Goal: Information Seeking & Learning: Get advice/opinions

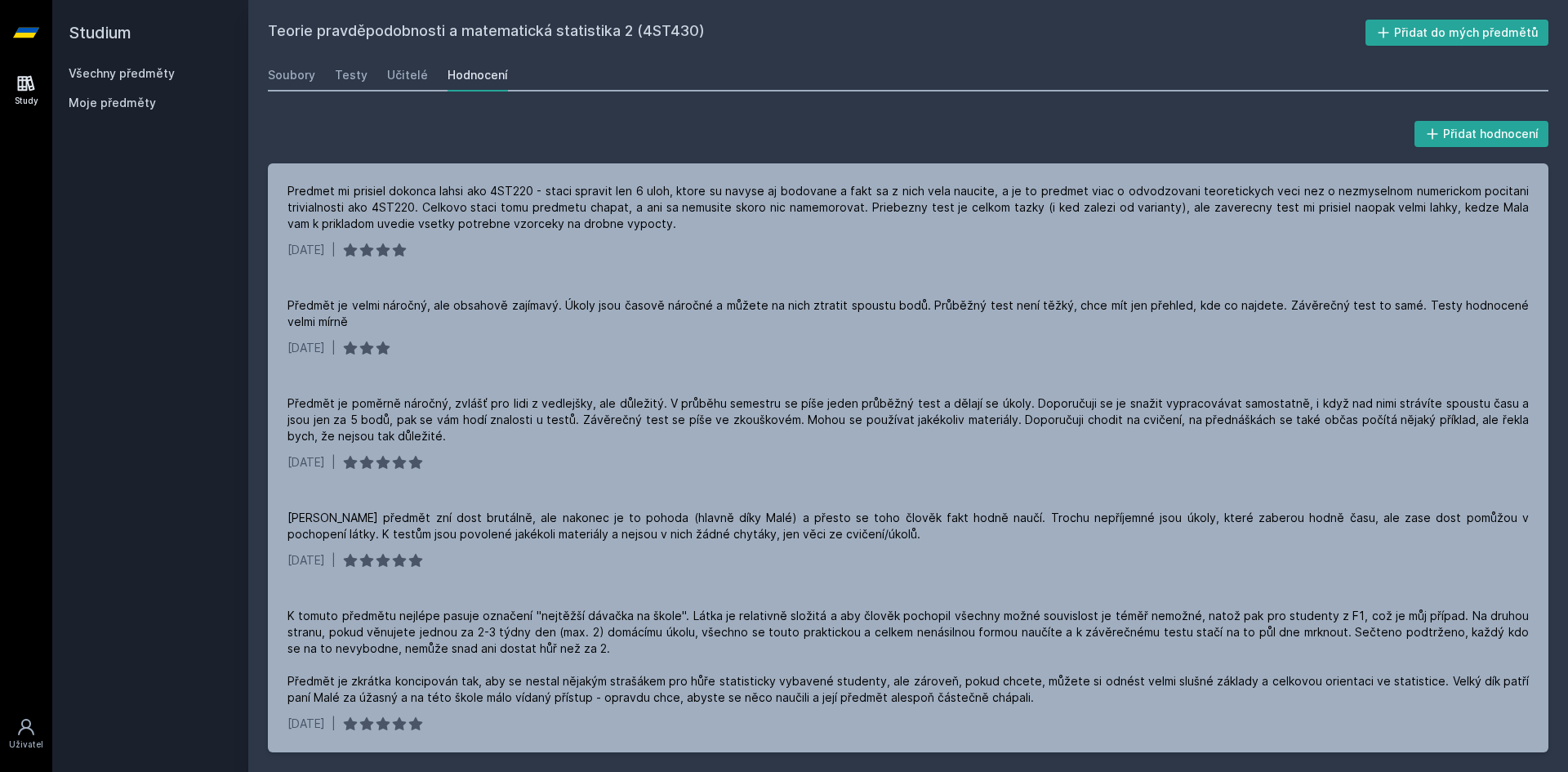
scroll to position [82, 0]
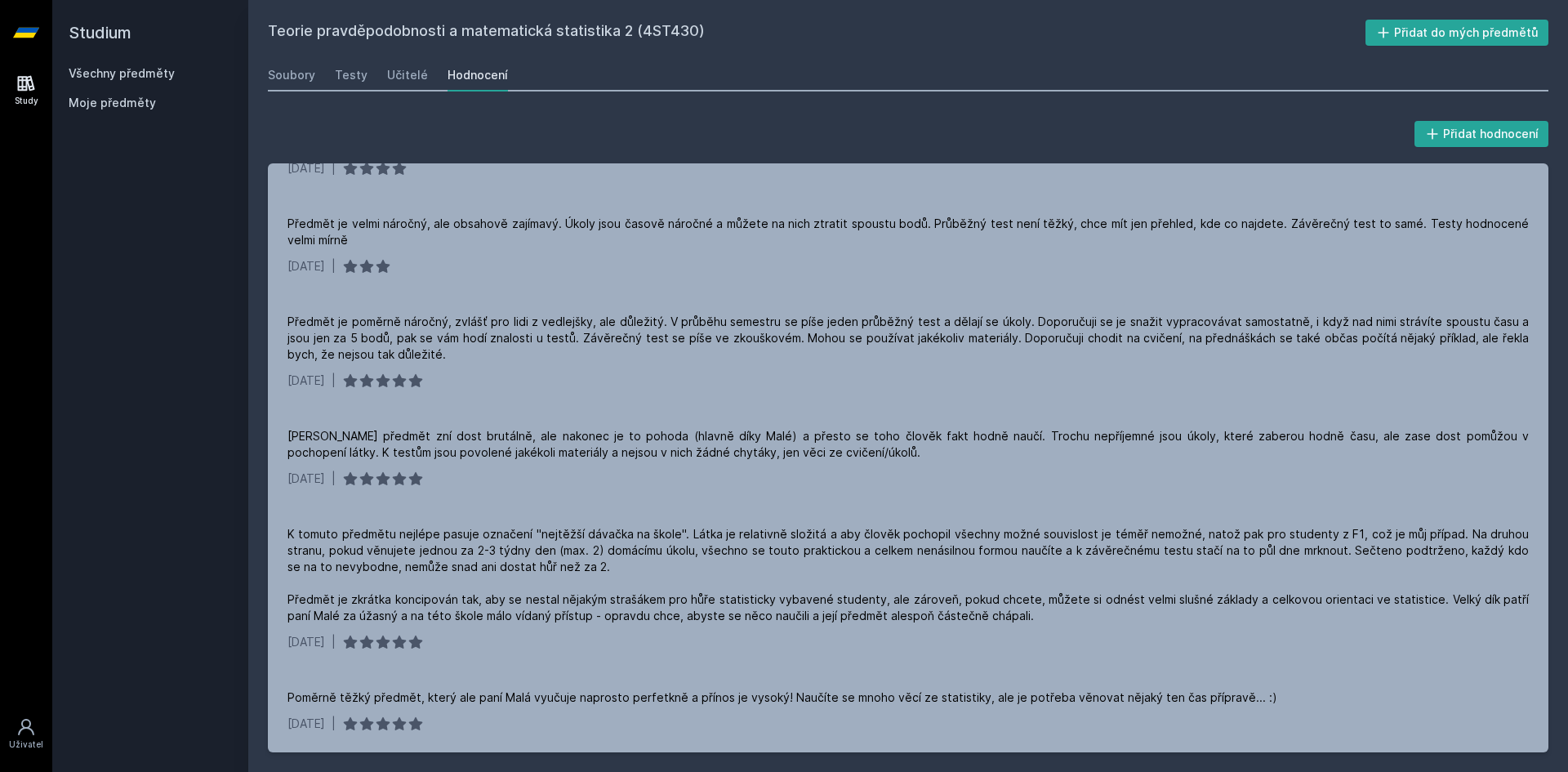
click at [11, 82] on link "Study" at bounding box center [26, 90] width 46 height 50
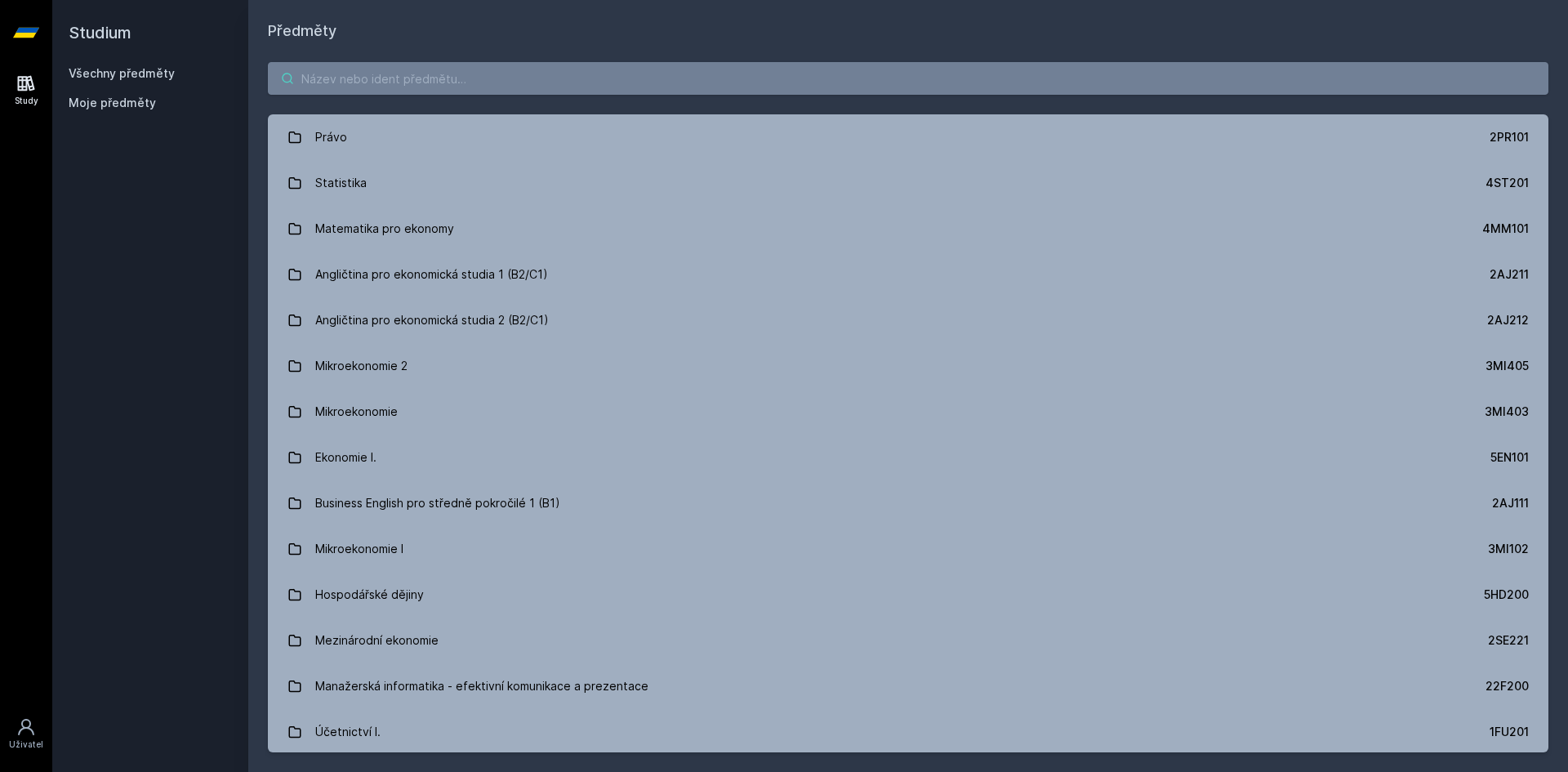
click at [402, 93] on input "search" at bounding box center [908, 78] width 1280 height 33
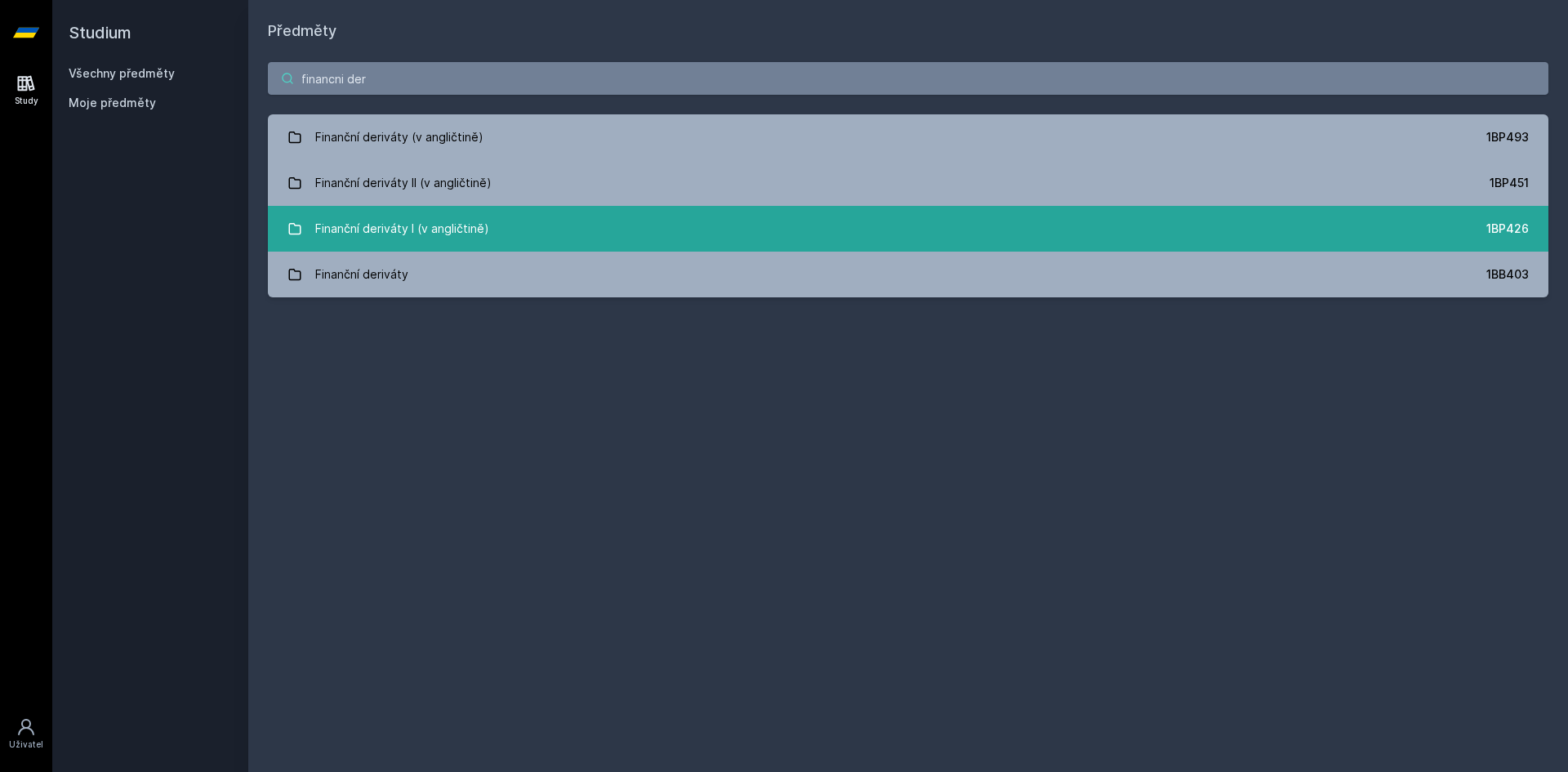
type input "financni der"
click at [496, 224] on link "Finanční deriváty I (v angličtině) 1BP426" at bounding box center [908, 229] width 1280 height 46
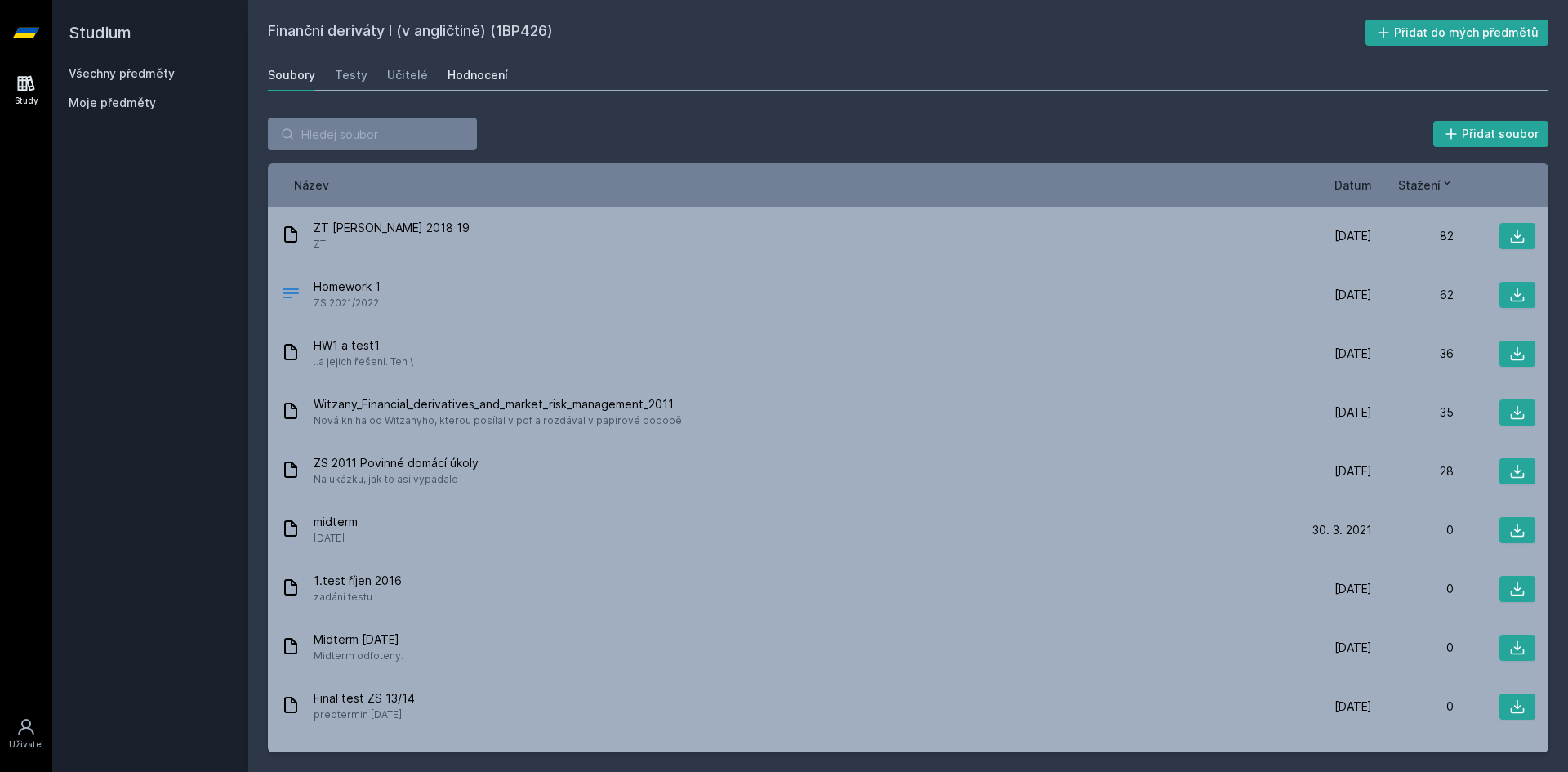
click at [466, 86] on link "Hodnocení" at bounding box center [478, 75] width 61 height 33
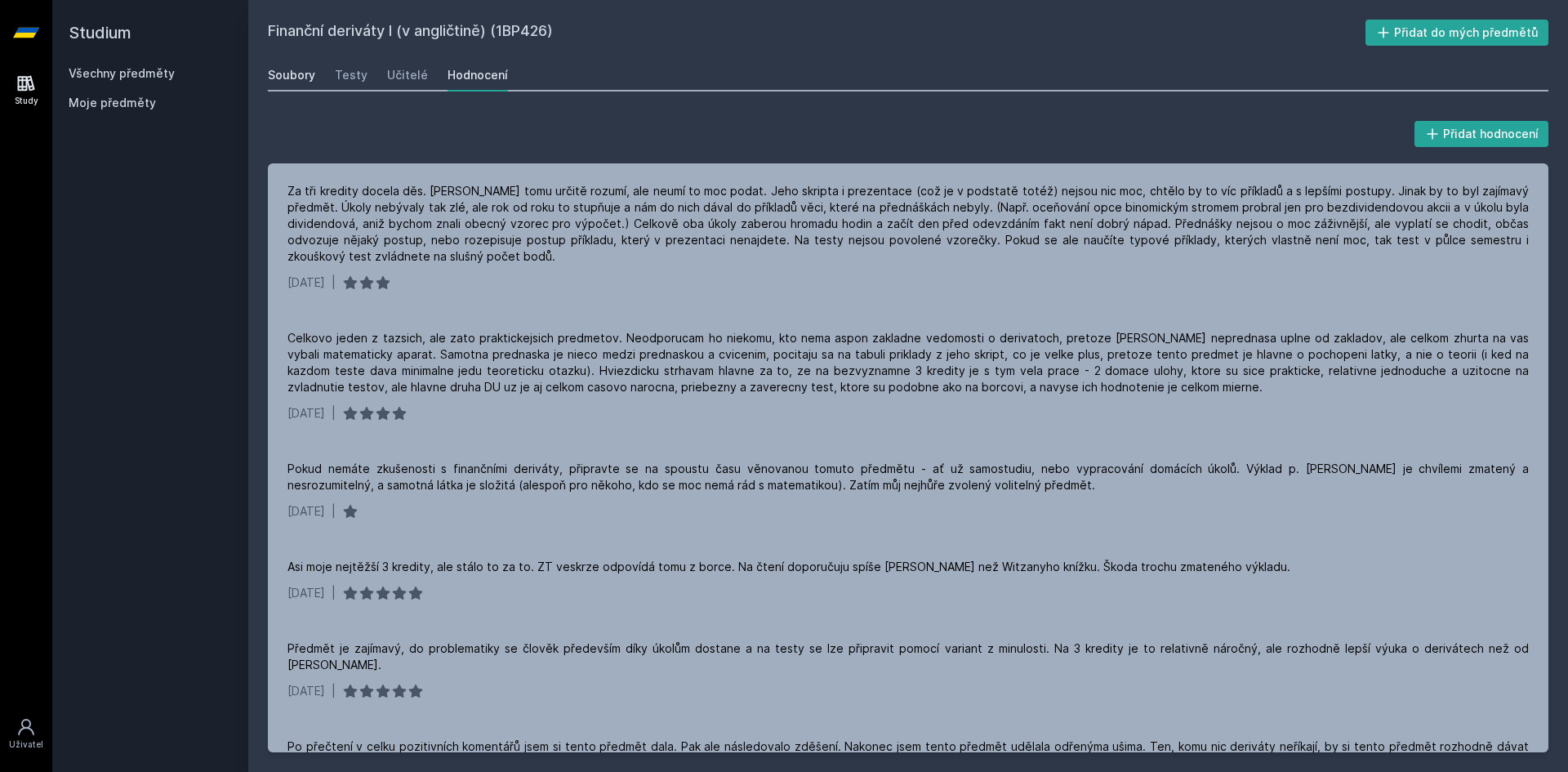
click at [280, 80] on div "Soubory" at bounding box center [291, 74] width 47 height 16
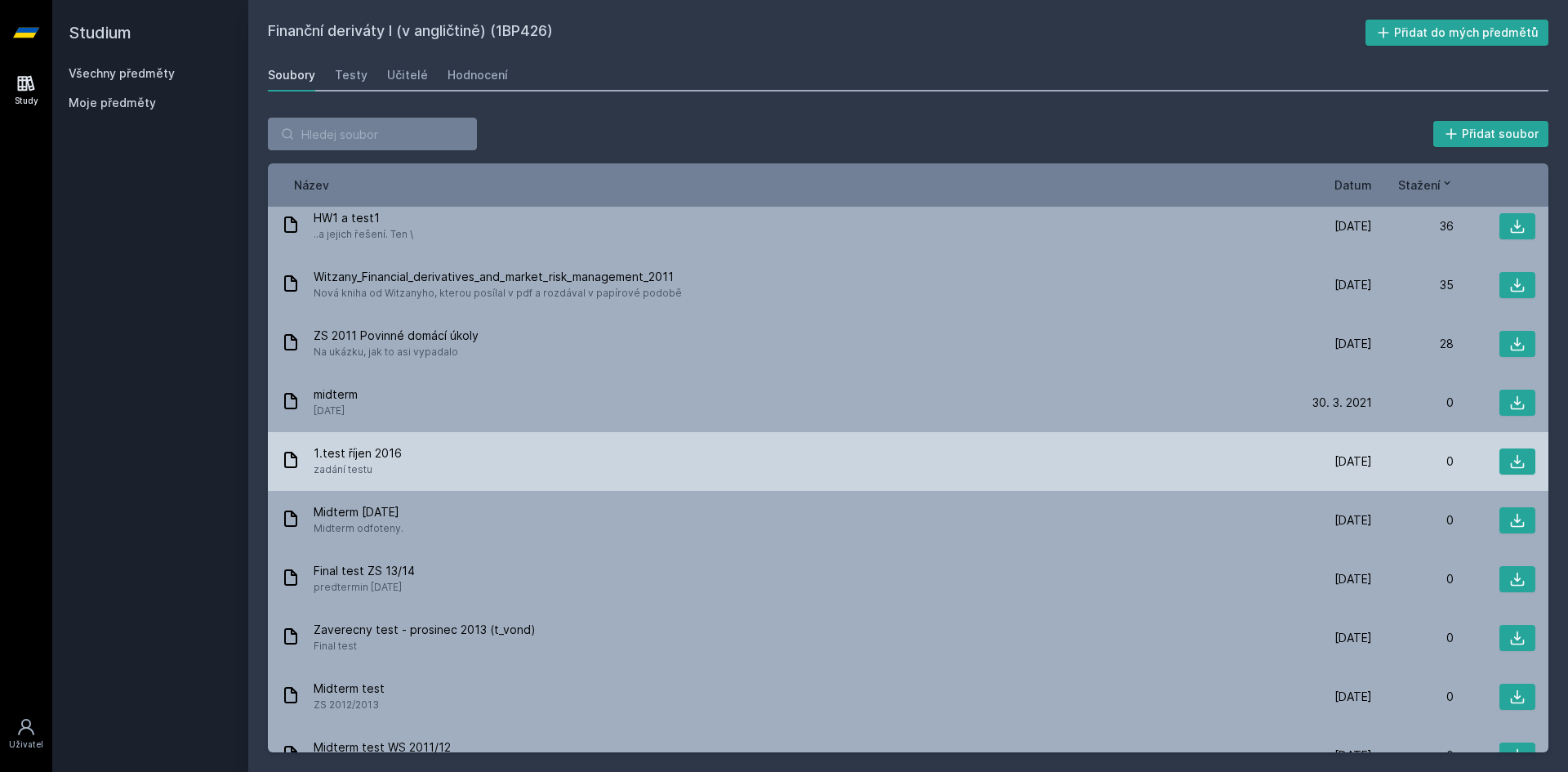
scroll to position [163, 0]
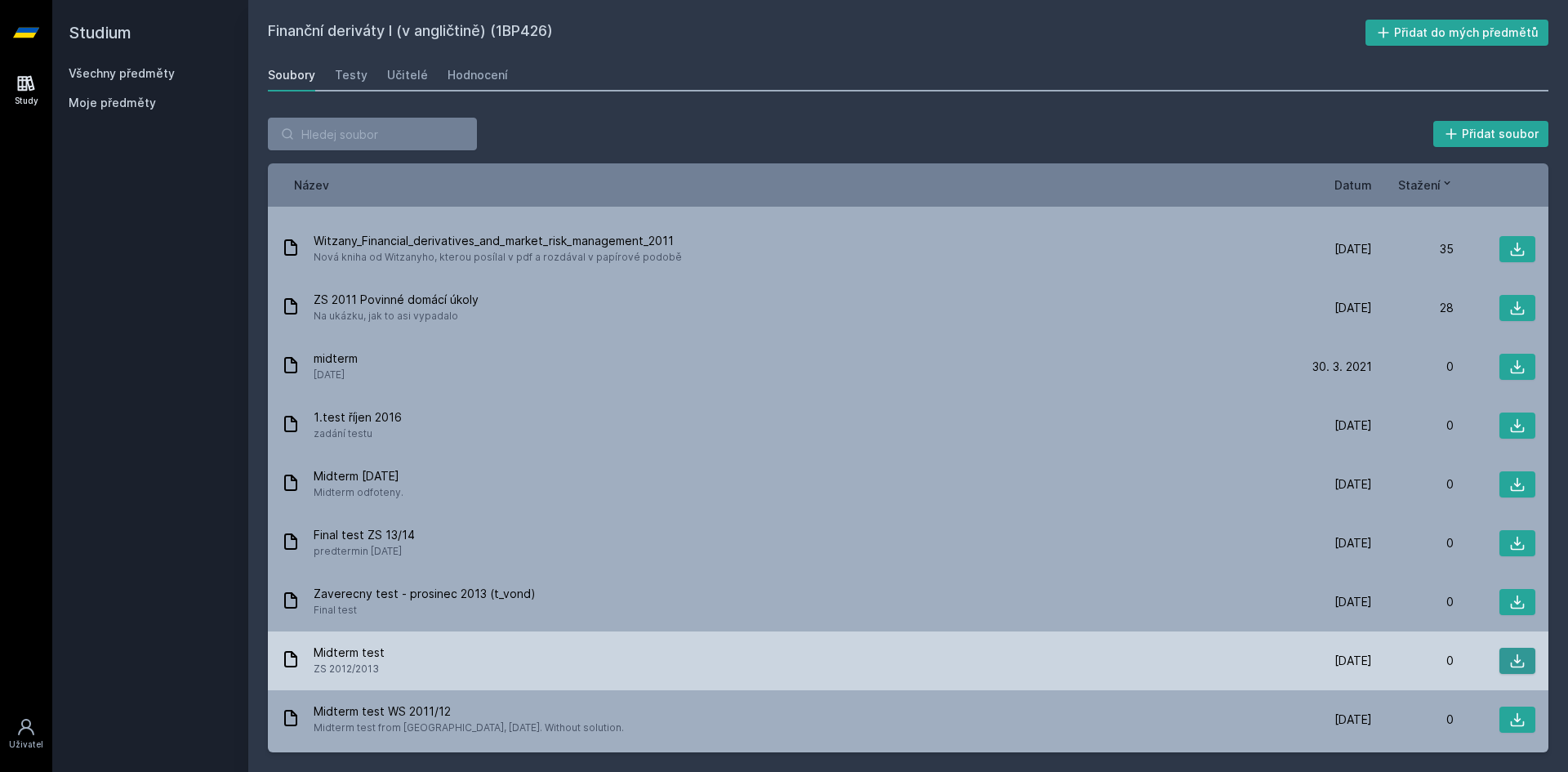
click at [1508, 669] on button at bounding box center [1516, 661] width 36 height 26
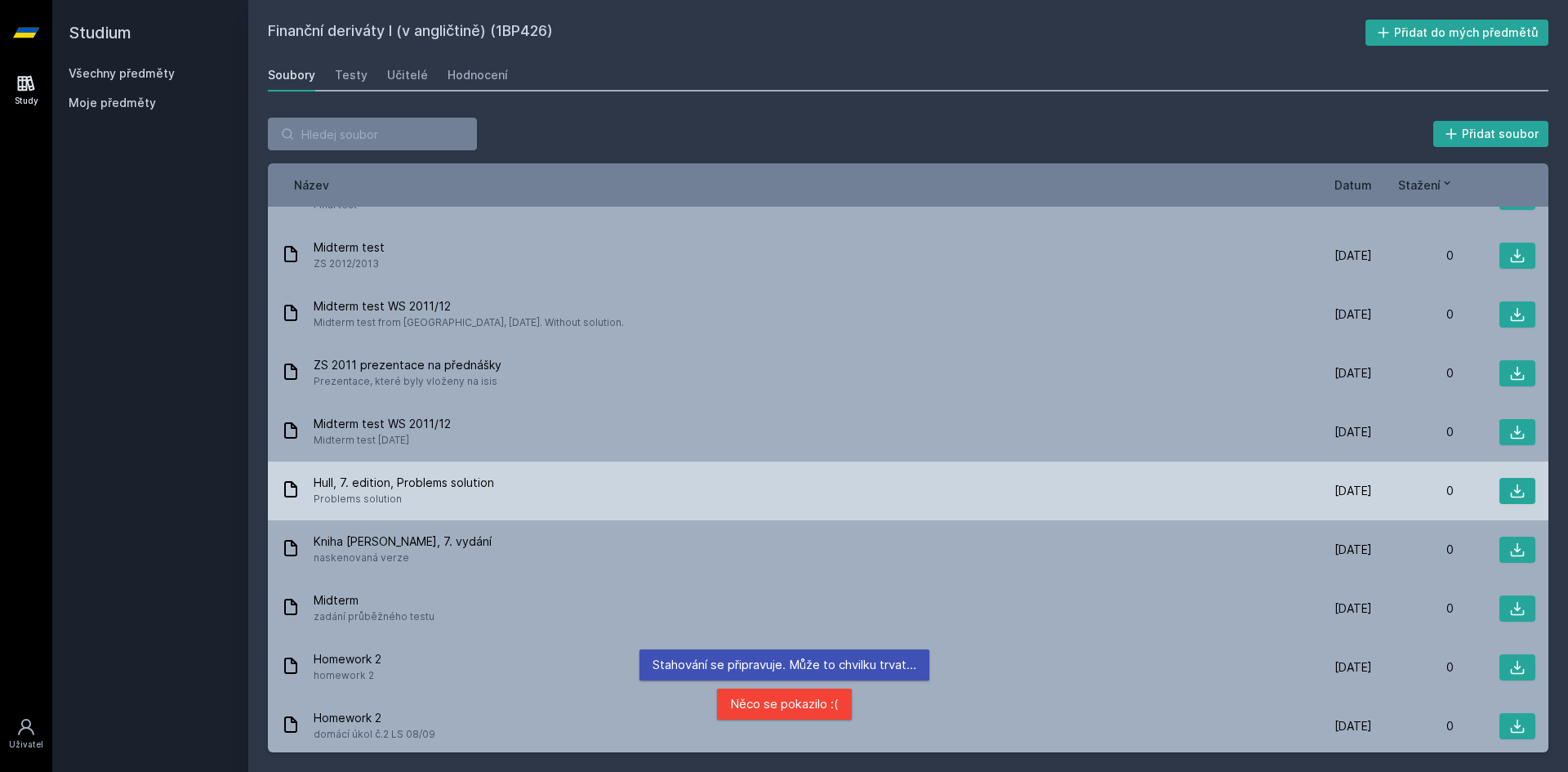
scroll to position [572, 0]
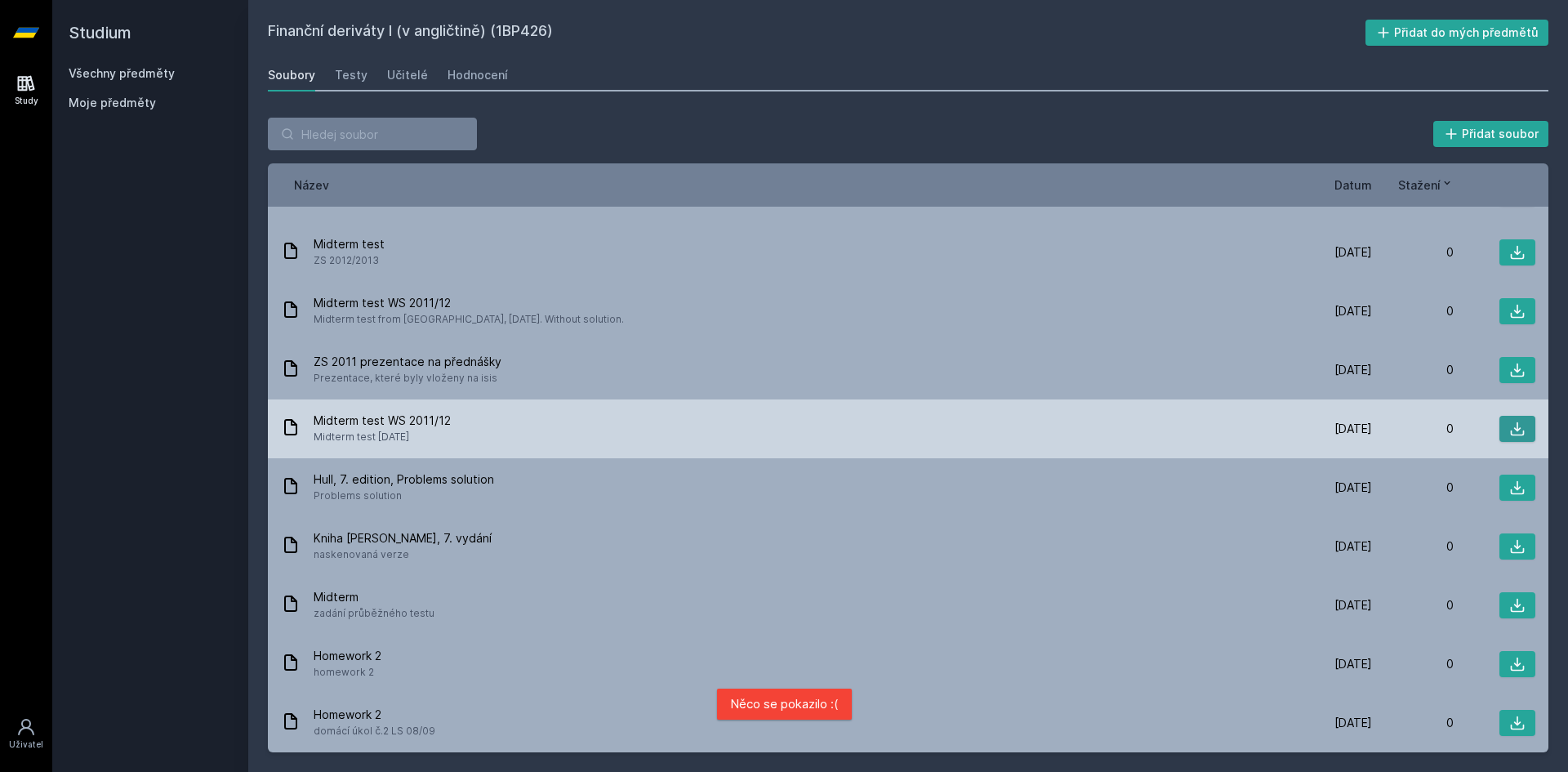
click at [1504, 418] on button at bounding box center [1516, 428] width 36 height 26
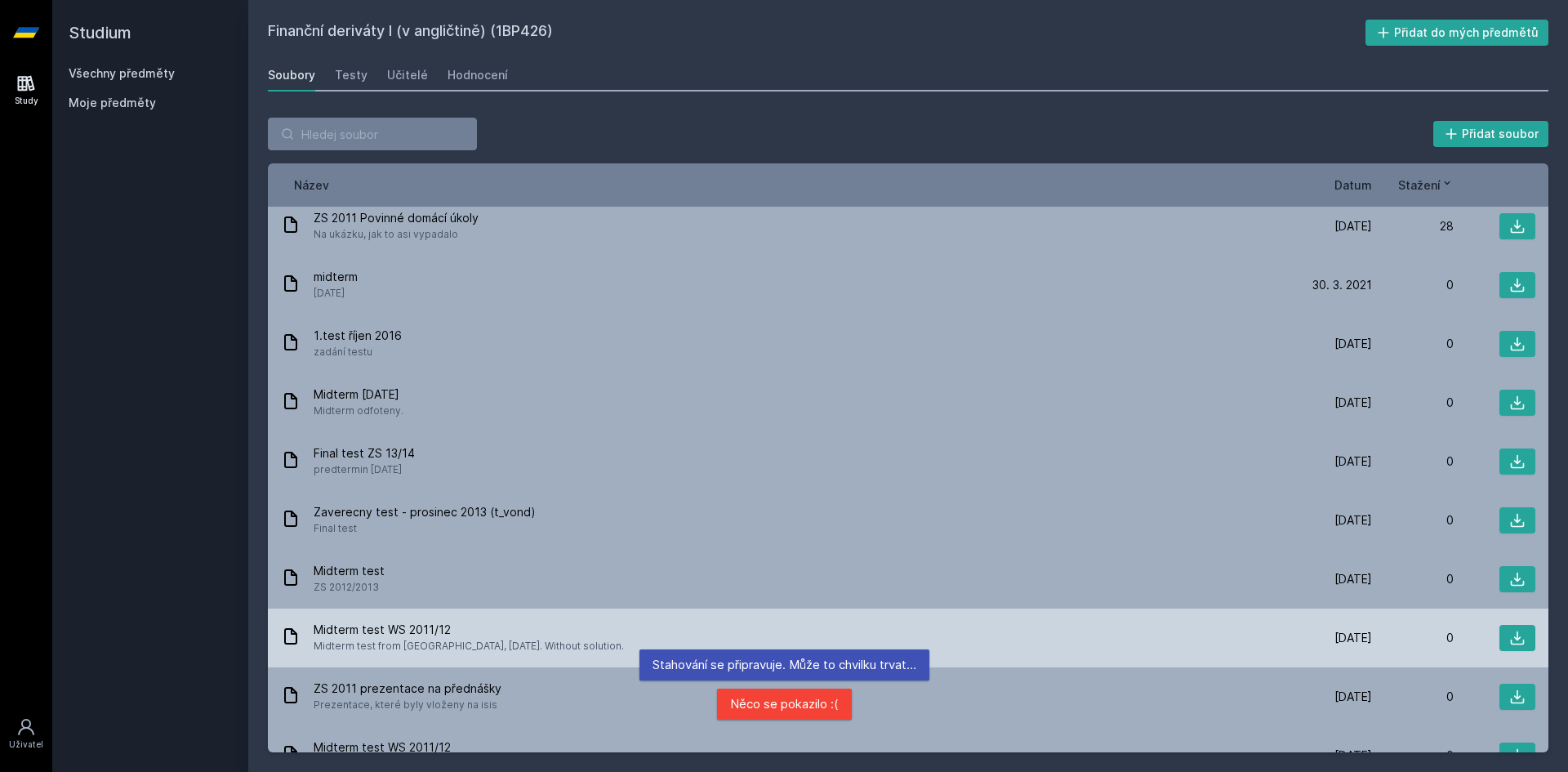
scroll to position [0, 0]
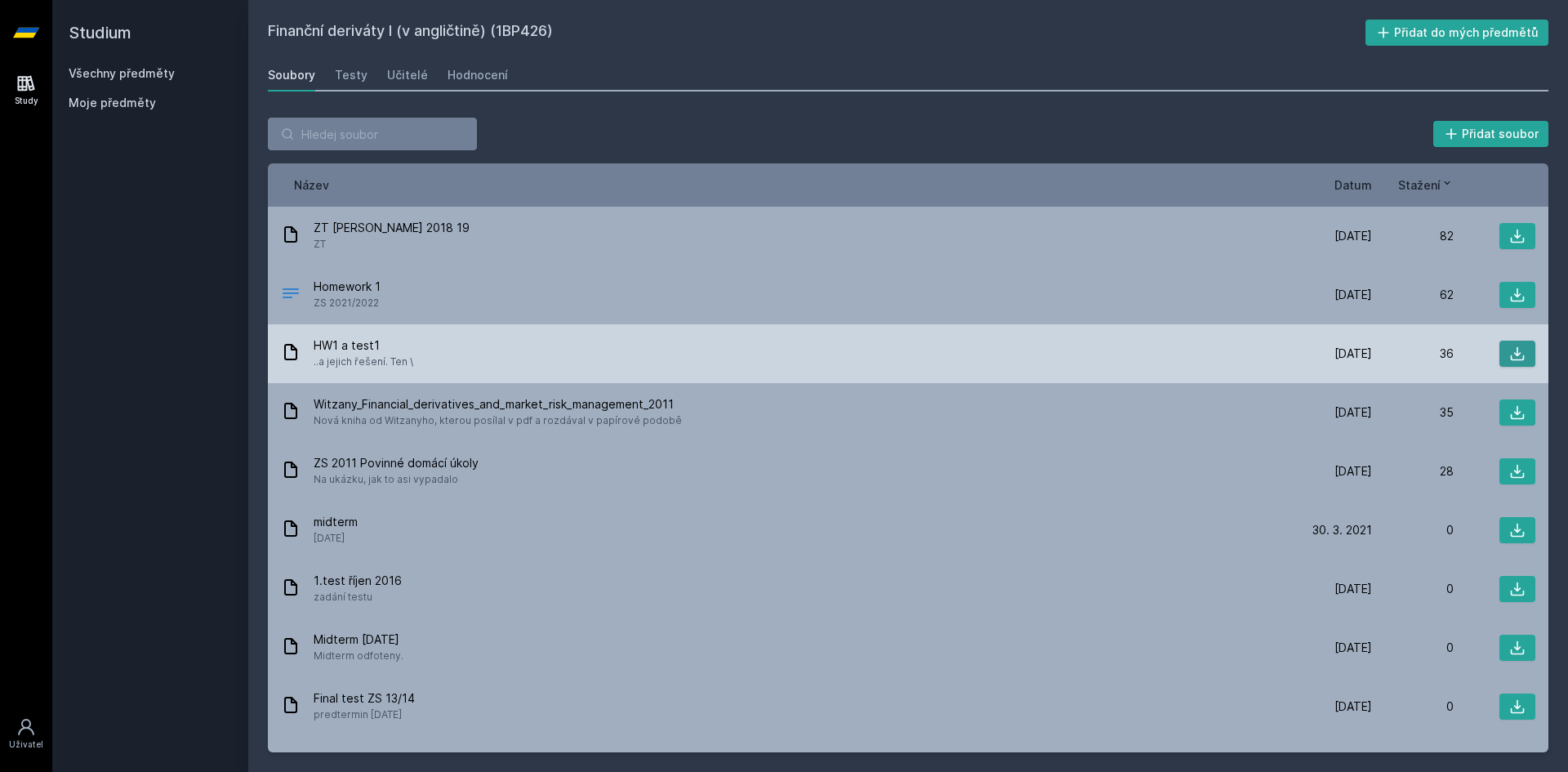
click at [1516, 341] on button at bounding box center [1516, 353] width 36 height 26
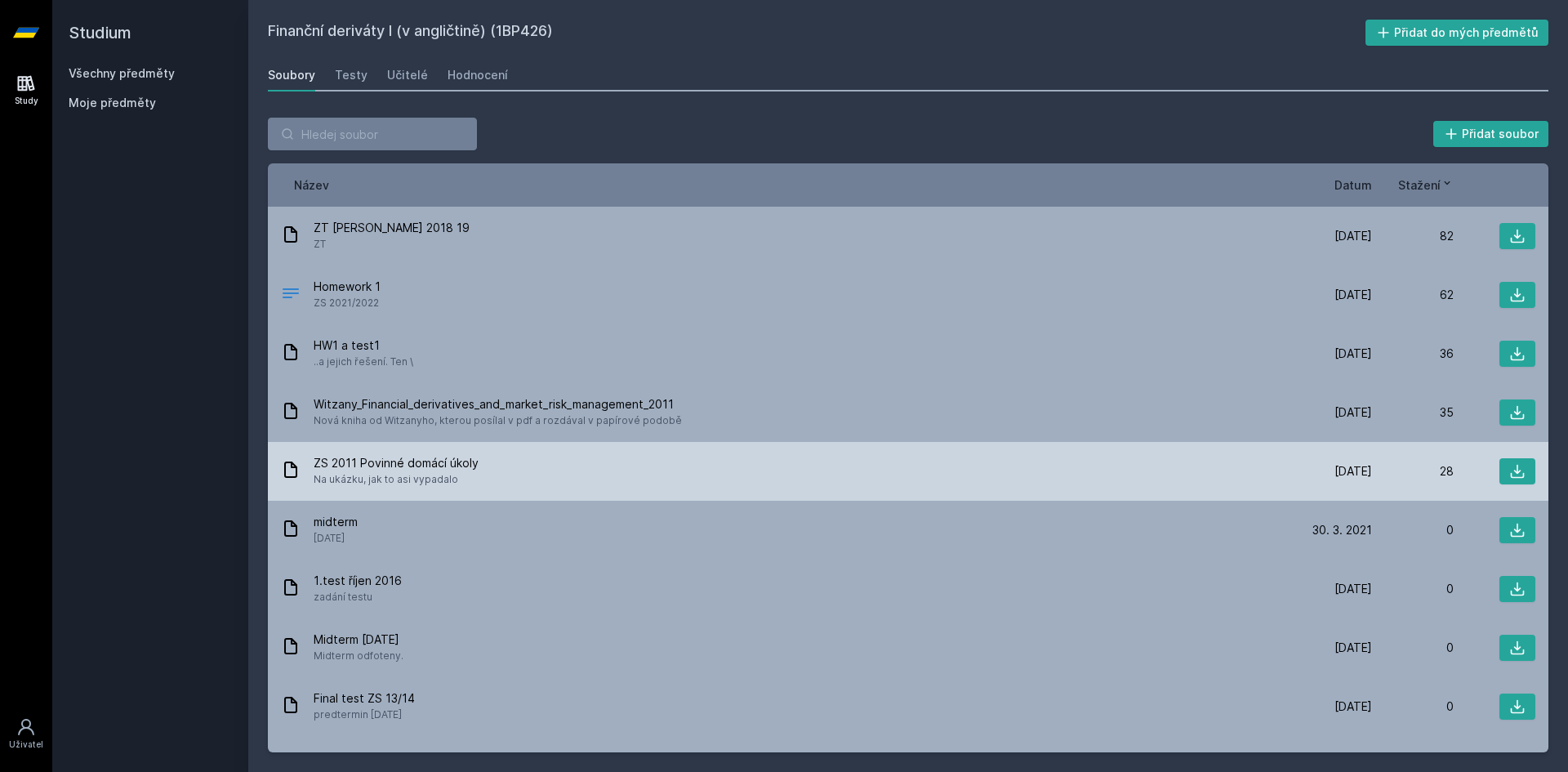
click at [1527, 462] on div "ZS 2011 Povinné domácí úkoly Na ukázku, jak to asi vypadalo [DATE] [DATE] 28" at bounding box center [908, 471] width 1280 height 59
click at [1513, 466] on icon at bounding box center [1516, 470] width 16 height 16
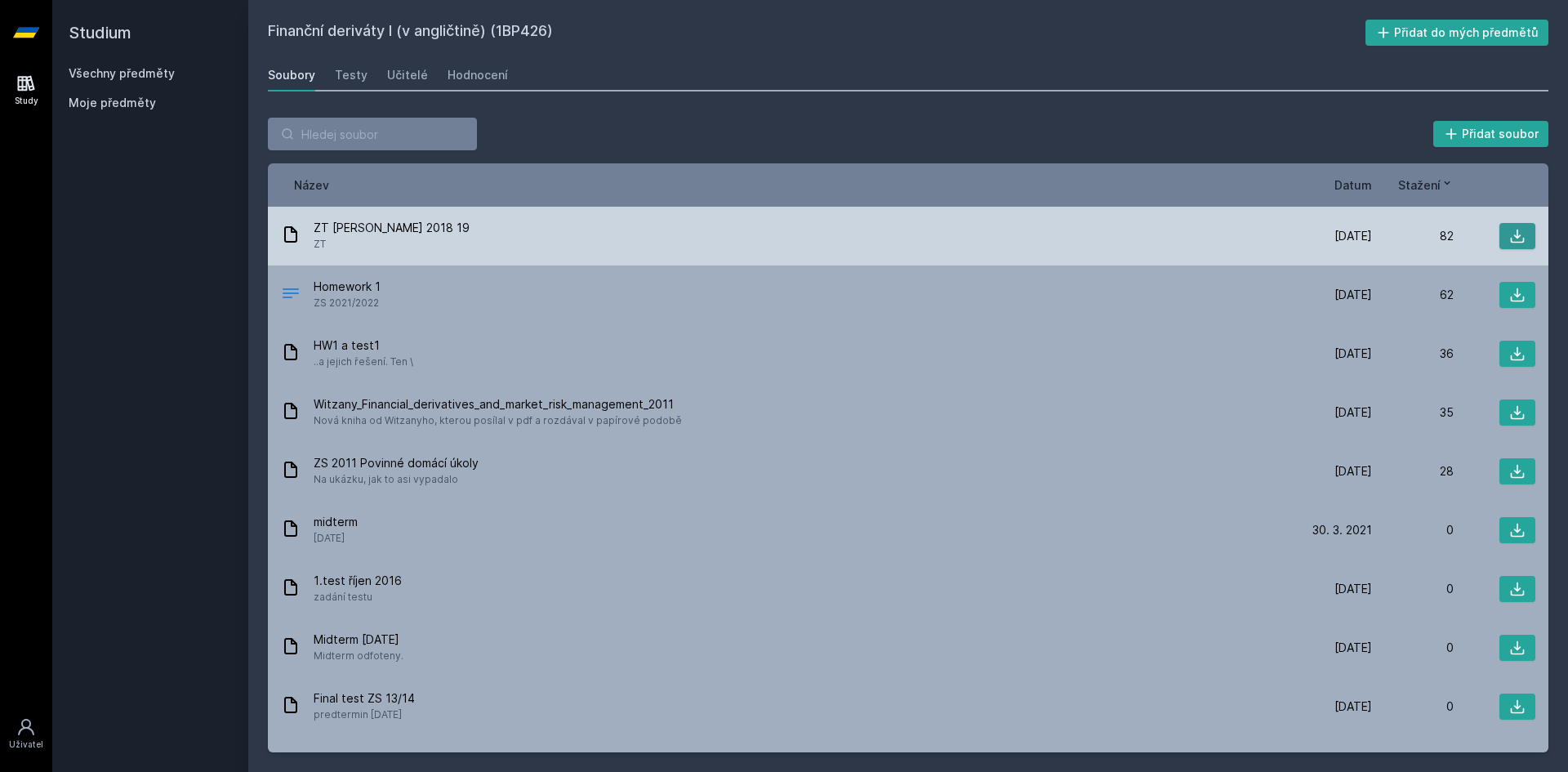
click at [1509, 231] on icon at bounding box center [1516, 236] width 16 height 16
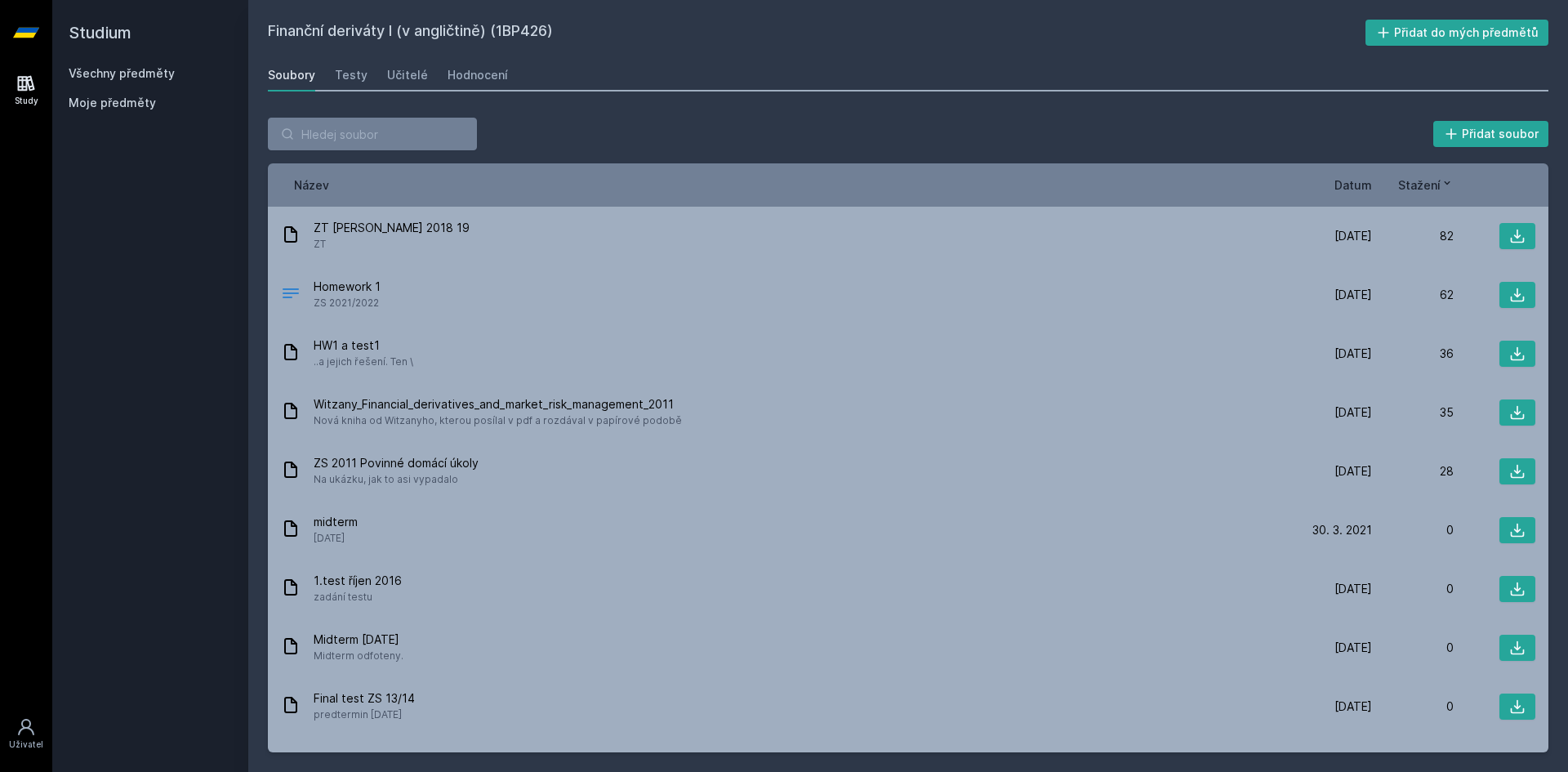
click at [458, 58] on div "Finanční deriváty I (v angličtině) (1BP426) Přidat do mých předmětů [GEOGRAPHIC…" at bounding box center [908, 385] width 1280 height 732
click at [457, 76] on div "Hodnocení" at bounding box center [478, 74] width 61 height 16
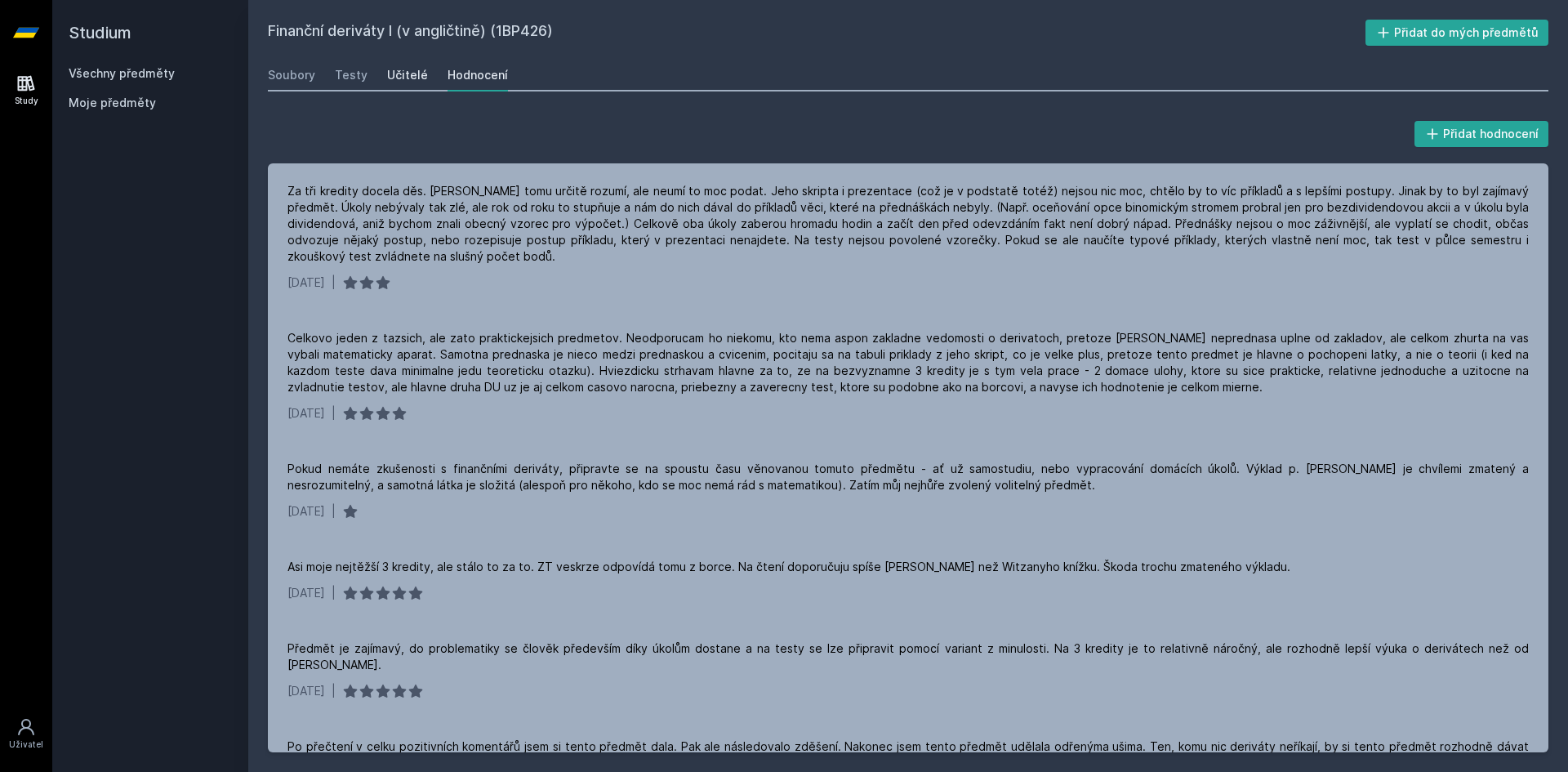
click at [400, 76] on div "Učitelé" at bounding box center [407, 74] width 41 height 16
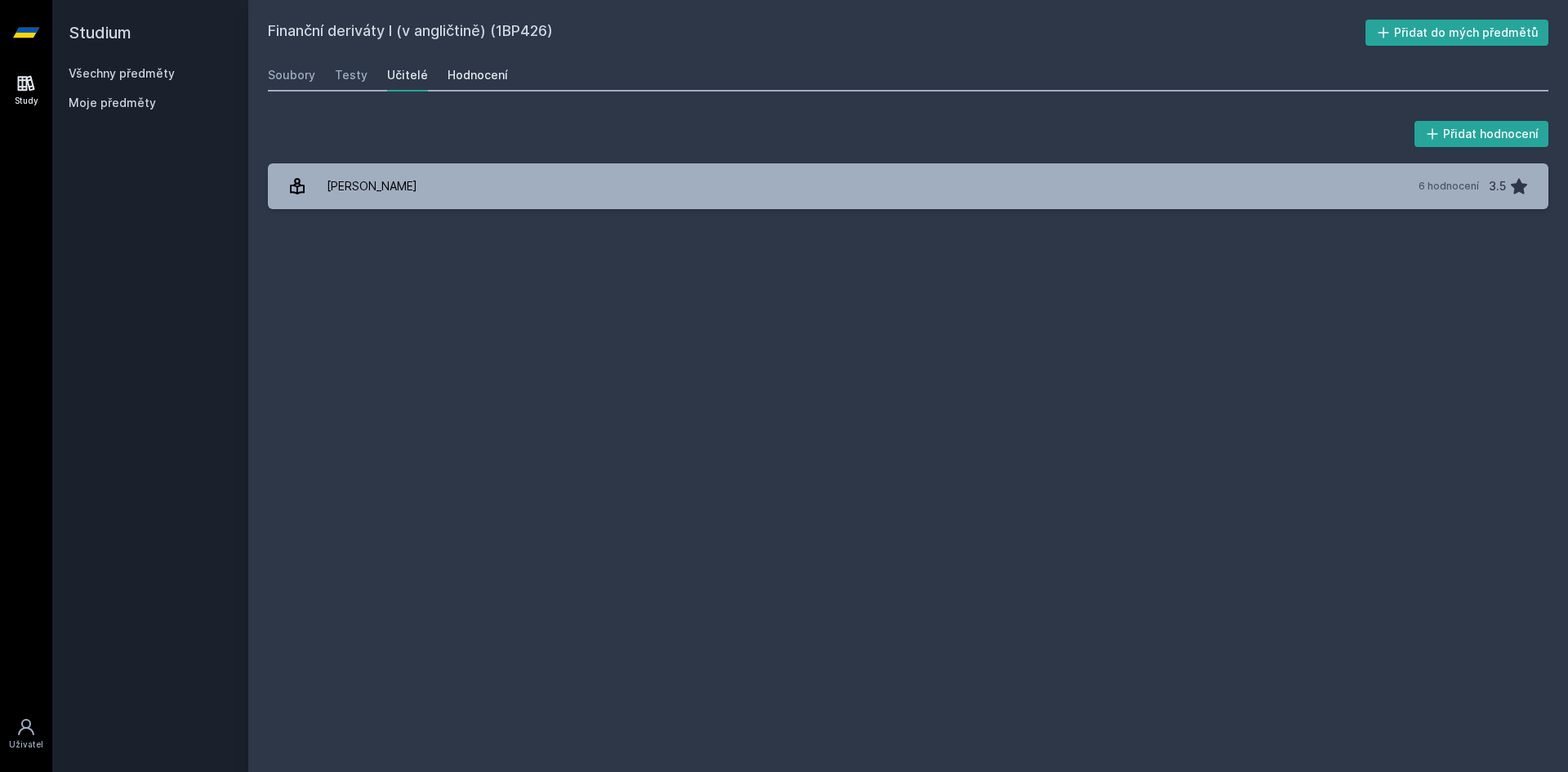
click at [486, 82] on div "Hodnocení" at bounding box center [478, 74] width 61 height 16
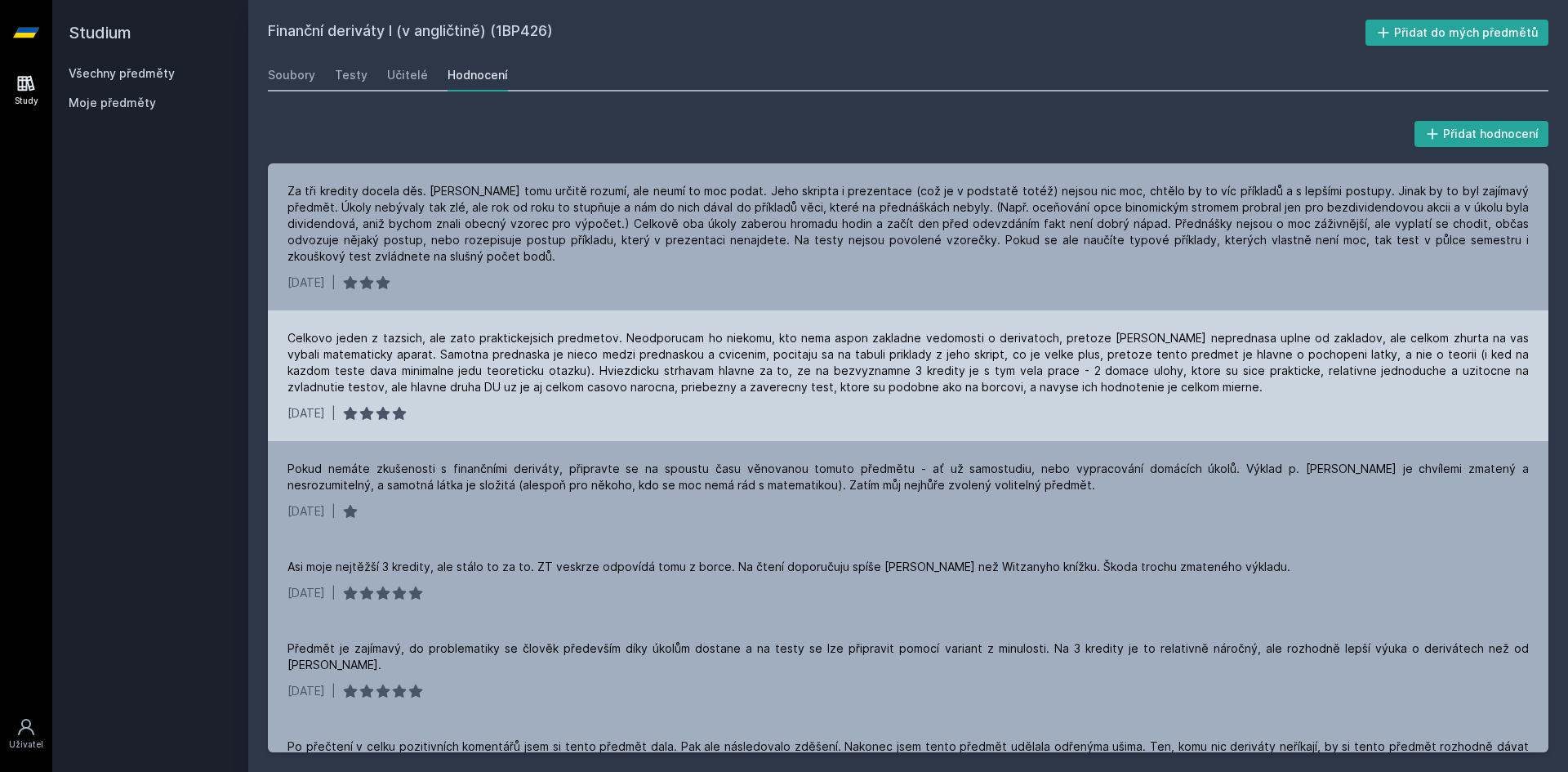
click at [411, 365] on div "Celkovo jeden z tazsich, ale zato praktickejsich predmetov. Neodporucam ho niek…" at bounding box center [908, 362] width 1241 height 65
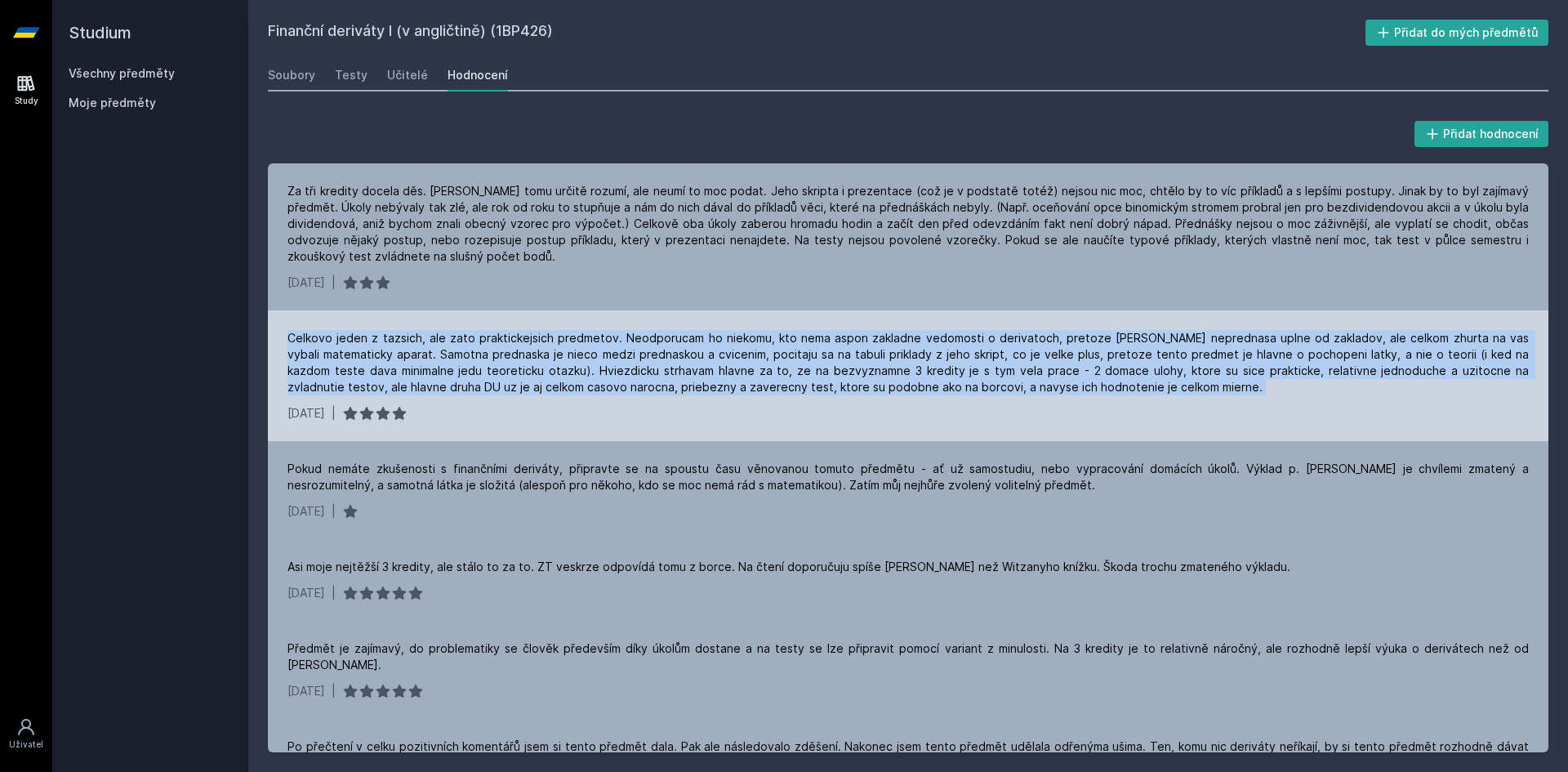
click at [411, 365] on div "Celkovo jeden z tazsich, ale zato praktickejsich predmetov. Neodporucam ho niek…" at bounding box center [908, 362] width 1241 height 65
click at [423, 342] on div "Celkovo jeden z tazsich, ale zato praktickejsich predmetov. Neodporucam ho niek…" at bounding box center [908, 362] width 1241 height 65
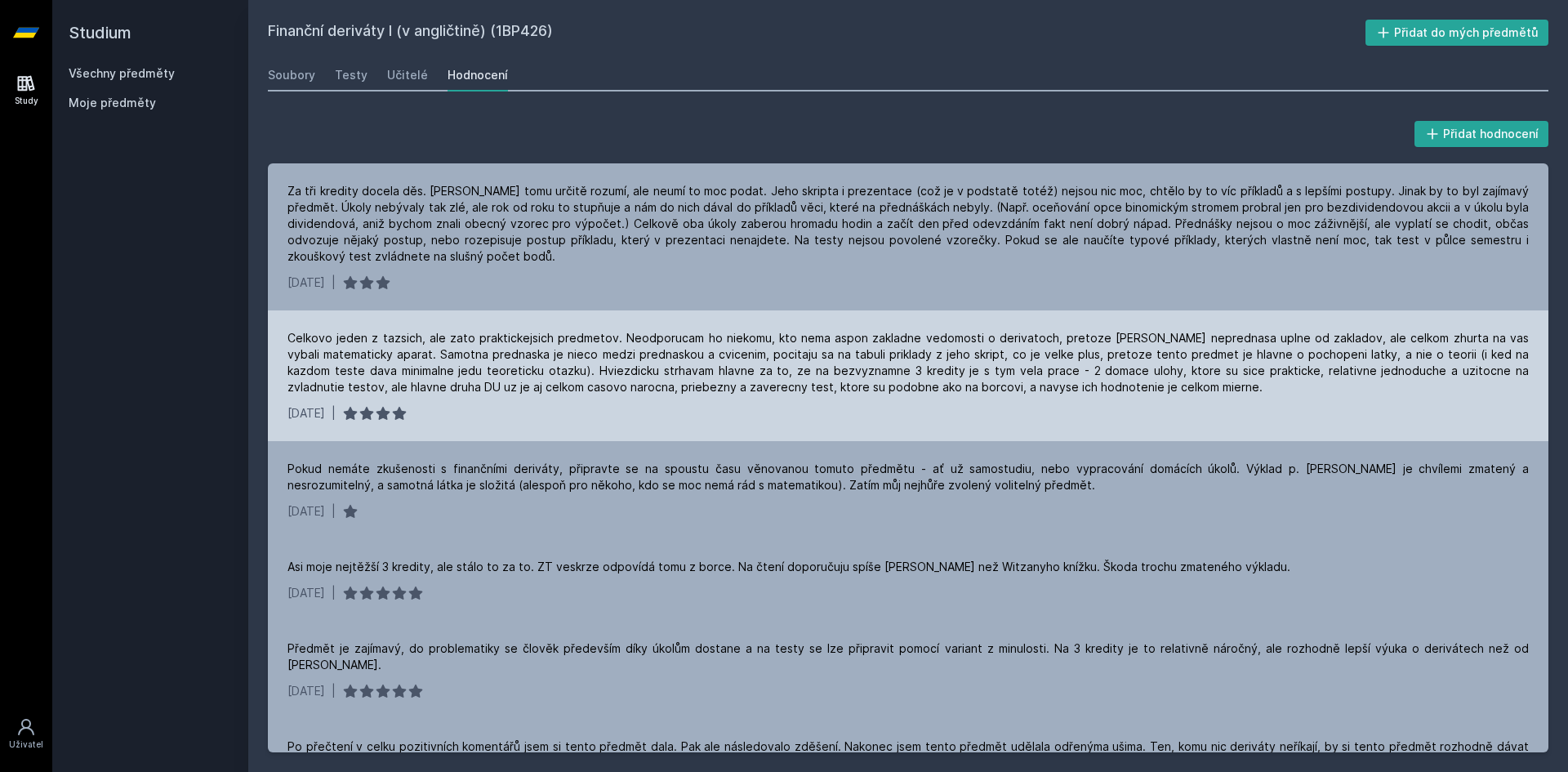
click at [442, 335] on div "Celkovo jeden z tazsich, ale zato praktickejsich predmetov. Neodporucam ho niek…" at bounding box center [908, 362] width 1241 height 65
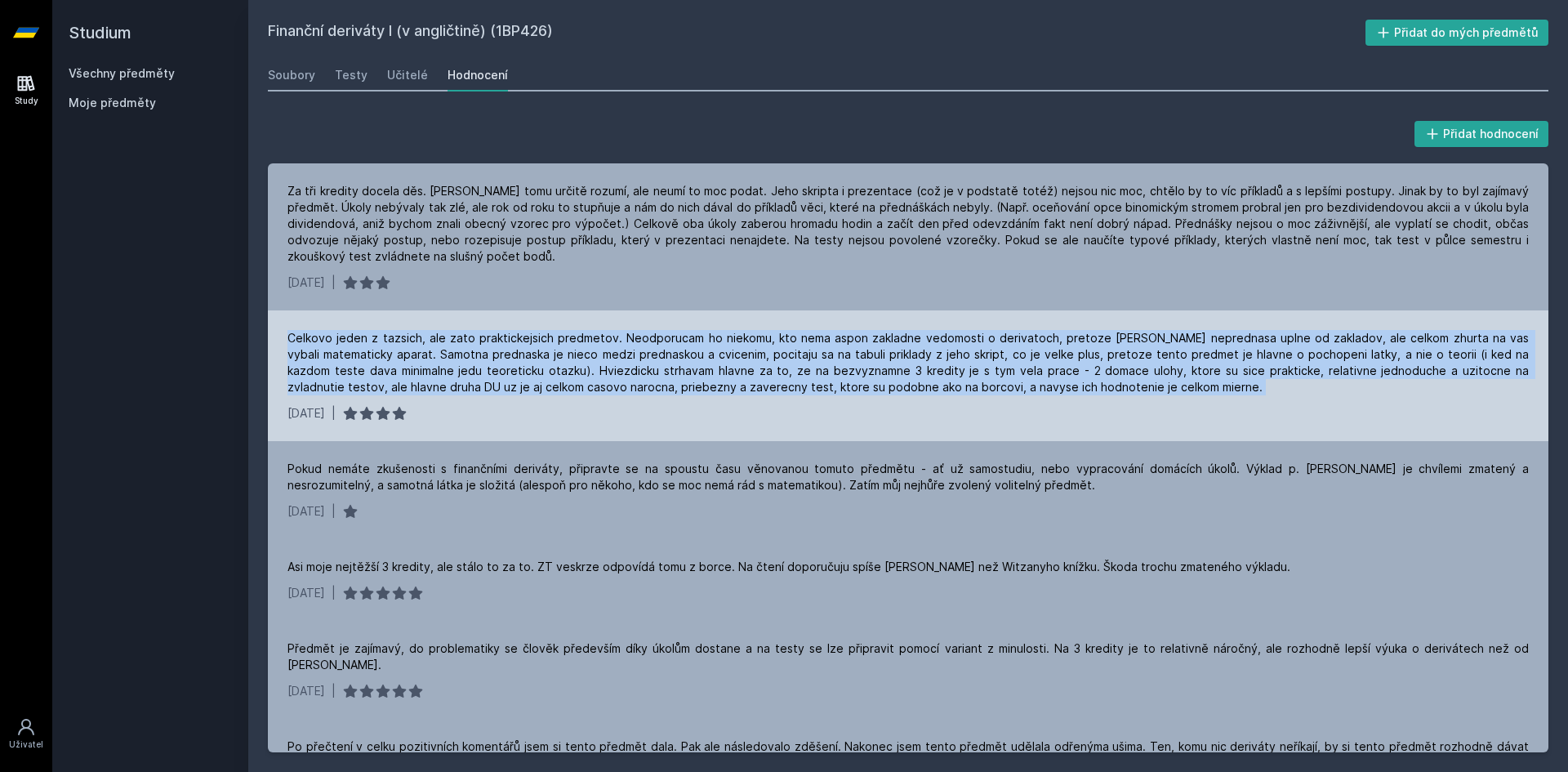
click at [442, 335] on div "Celkovo jeden z tazsich, ale zato praktickejsich predmetov. Neodporucam ho niek…" at bounding box center [908, 362] width 1241 height 65
click at [524, 345] on div "Celkovo jeden z tazsich, ale zato praktickejsich predmetov. Neodporucam ho niek…" at bounding box center [908, 362] width 1241 height 65
click at [581, 334] on div "Celkovo jeden z tazsich, ale zato praktickejsich predmetov. Neodporucam ho niek…" at bounding box center [908, 362] width 1241 height 65
click at [653, 340] on div "Celkovo jeden z tazsich, ale zato praktickejsich predmetov. Neodporucam ho niek…" at bounding box center [908, 362] width 1241 height 65
click at [631, 335] on div "Celkovo jeden z tazsich, ale zato praktickejsich predmetov. Neodporucam ho niek…" at bounding box center [908, 362] width 1241 height 65
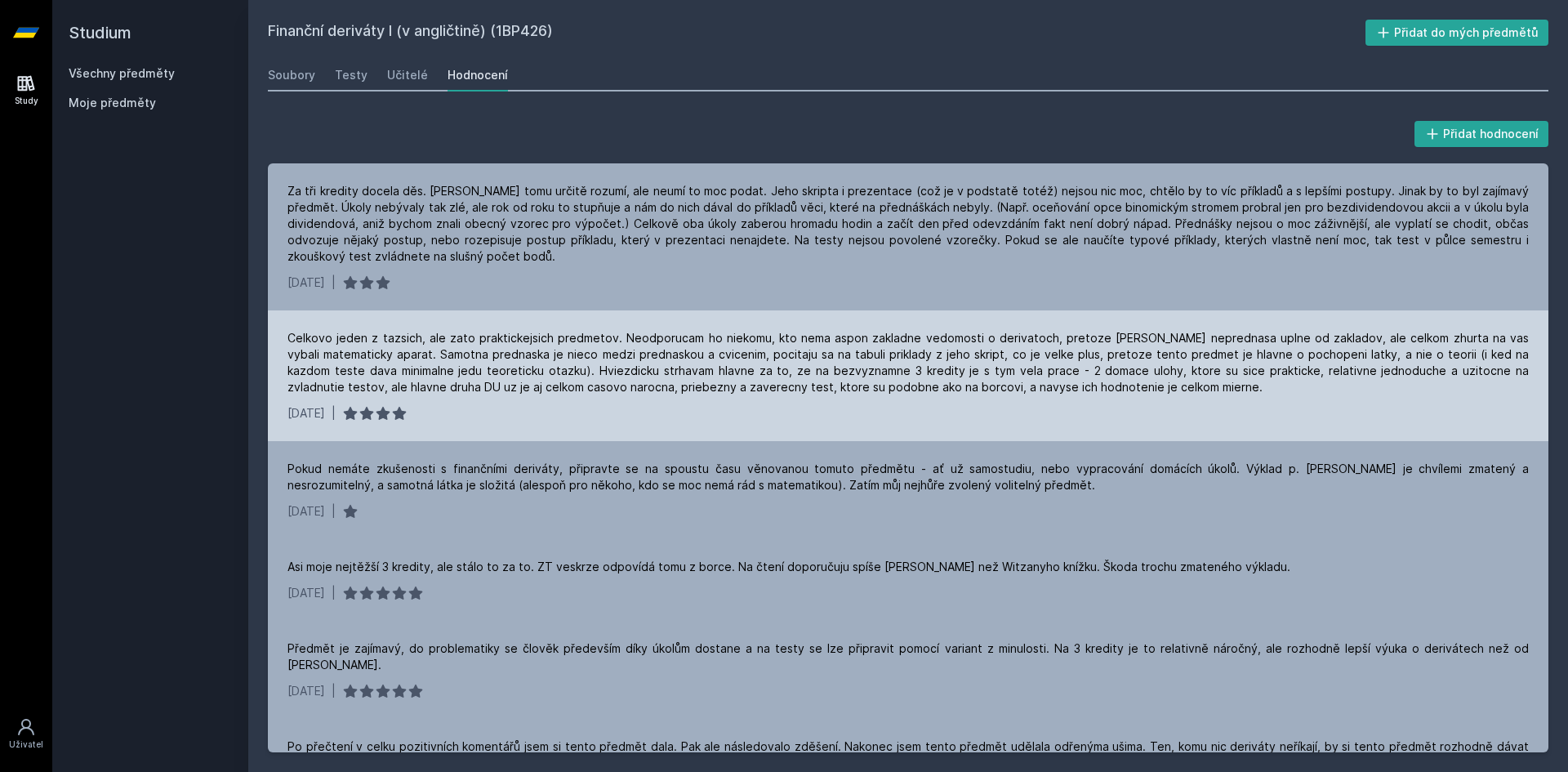
click at [611, 335] on div "Celkovo jeden z tazsich, ale zato praktickejsich predmetov. Neodporucam ho niek…" at bounding box center [908, 362] width 1241 height 65
click at [612, 335] on div "Celkovo jeden z tazsich, ale zato praktickejsich predmetov. Neodporucam ho niek…" at bounding box center [908, 362] width 1241 height 65
click at [612, 334] on div "Celkovo jeden z tazsich, ale zato praktickejsich predmetov. Neodporucam ho niek…" at bounding box center [908, 362] width 1241 height 65
click at [447, 344] on div "Celkovo jeden z tazsich, ale zato praktickejsich predmetov. Neodporucam ho niek…" at bounding box center [908, 362] width 1241 height 65
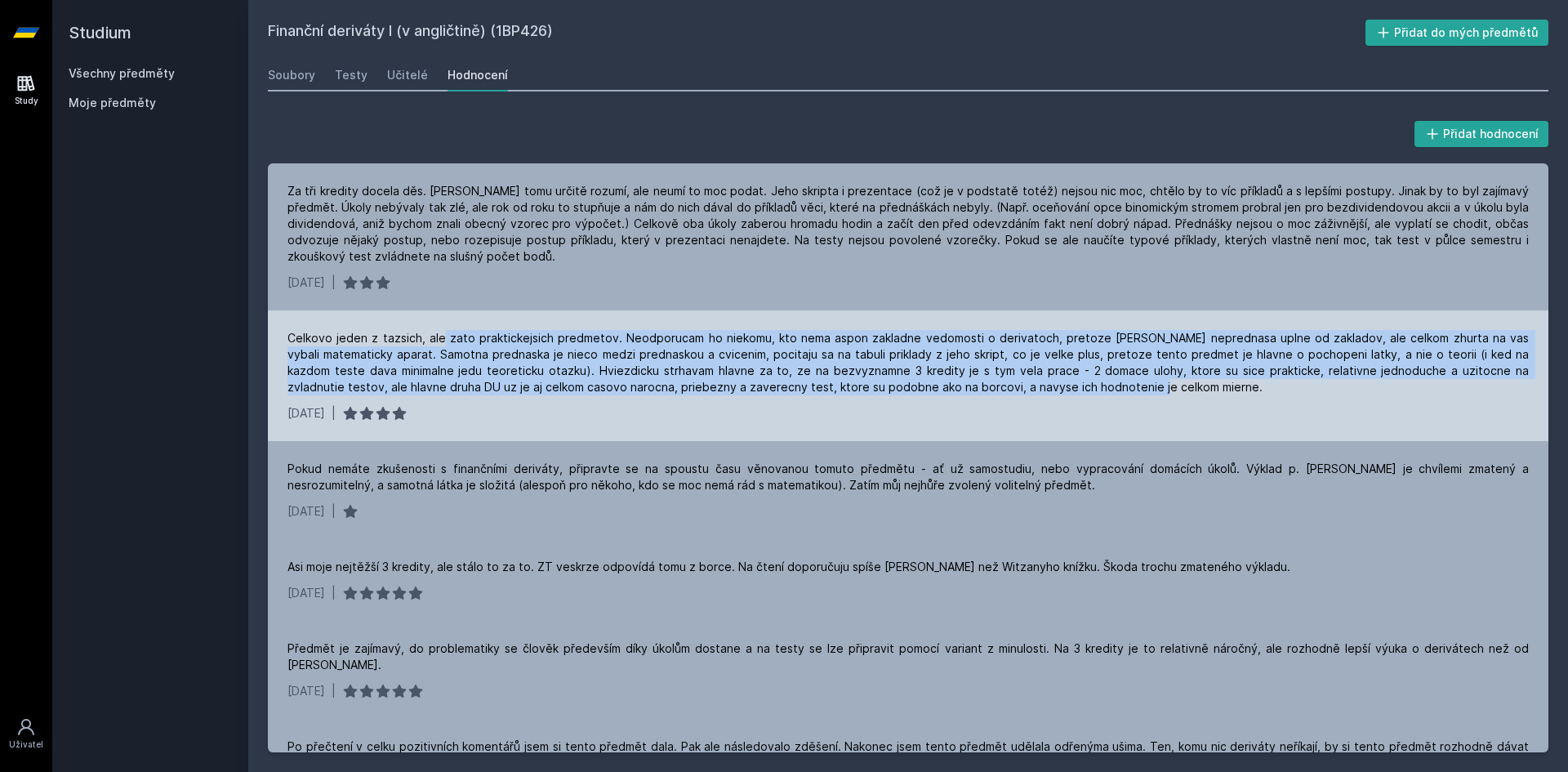
drag, startPoint x: 438, startPoint y: 339, endPoint x: 1038, endPoint y: 383, distance: 601.6
click at [1038, 383] on div "Celkovo jeden z tazsich, ale zato praktickejsich predmetov. Neodporucam ho niek…" at bounding box center [908, 362] width 1241 height 65
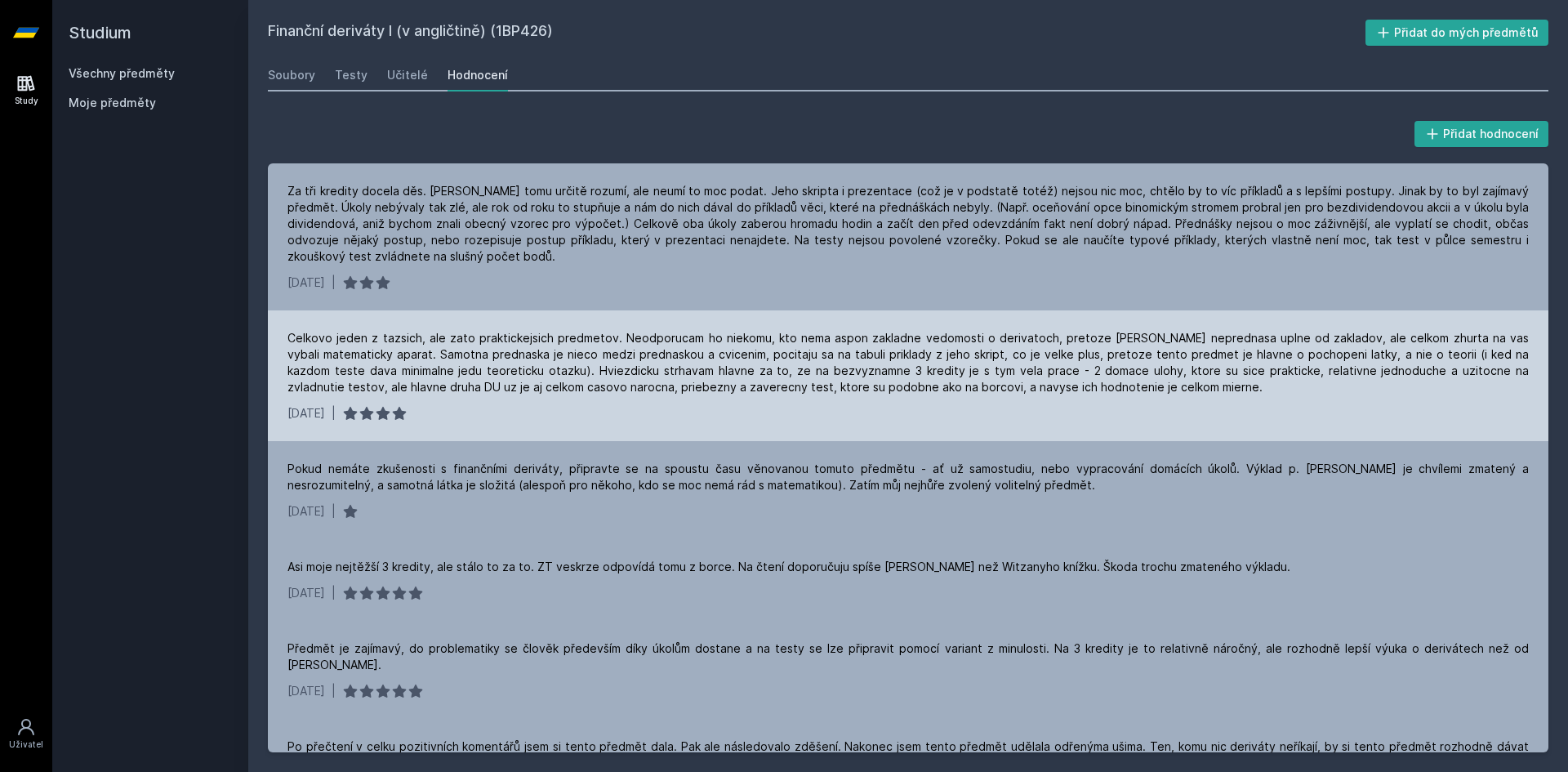
click at [488, 357] on div "Celkovo jeden z tazsich, ale zato praktickejsich predmetov. Neodporucam ho niek…" at bounding box center [908, 362] width 1241 height 65
click at [585, 358] on div "Celkovo jeden z tazsich, ale zato praktickejsich predmetov. Neodporucam ho niek…" at bounding box center [908, 362] width 1241 height 65
click at [1277, 413] on div "[DATE] |" at bounding box center [908, 413] width 1241 height 16
click at [1255, 385] on div "Celkovo jeden z tazsich, ale zato praktickejsich predmetov. Neodporucam ho niek…" at bounding box center [908, 362] width 1241 height 65
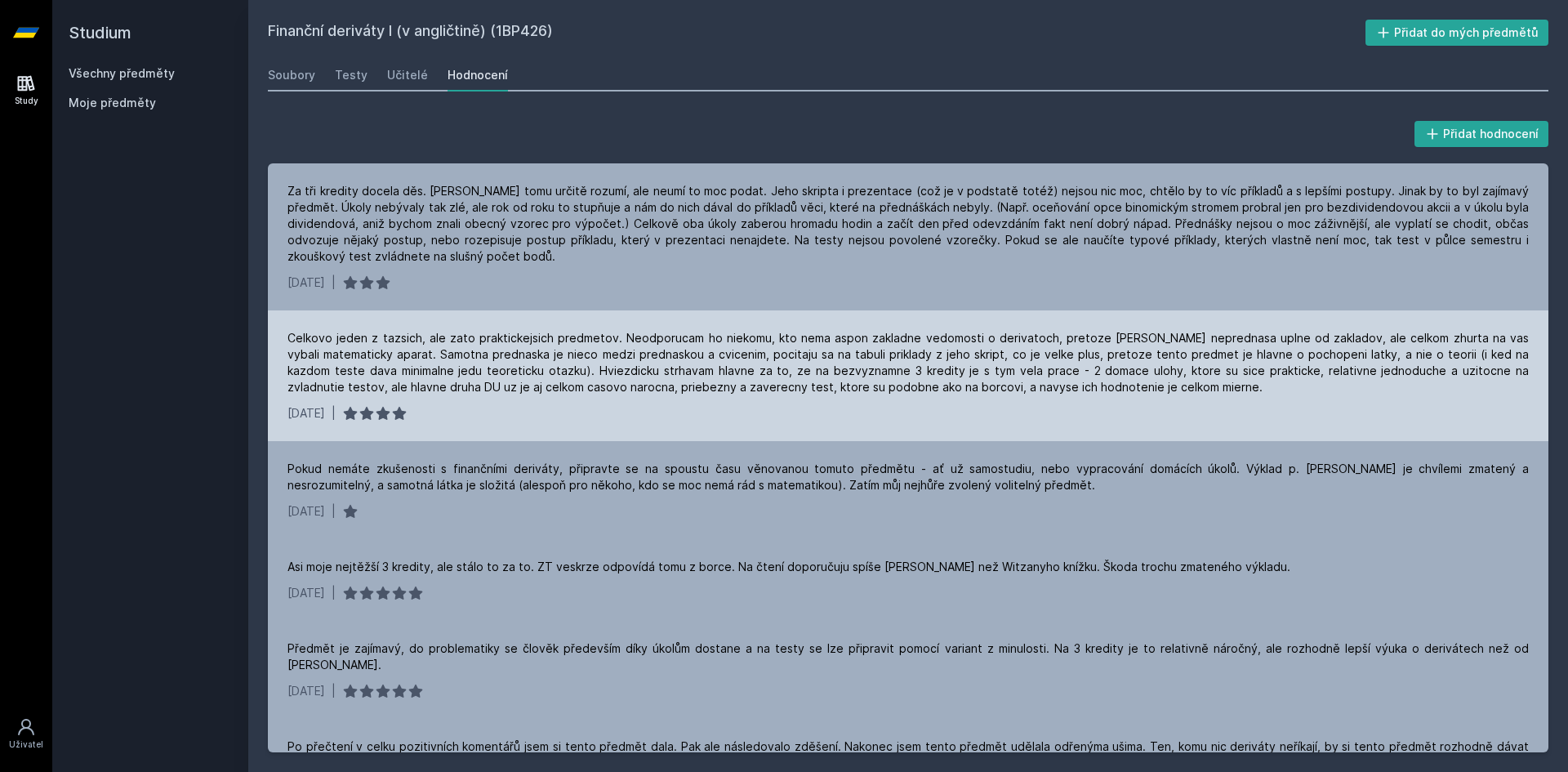
click at [1256, 375] on div "Celkovo jeden z tazsich, ale zato praktickejsich predmetov. Neodporucam ho niek…" at bounding box center [908, 362] width 1241 height 65
click at [1320, 370] on div "Celkovo jeden z tazsich, ale zato praktickejsich predmetov. Neodporucam ho niek…" at bounding box center [908, 362] width 1241 height 65
click at [1321, 371] on div "Celkovo jeden z tazsich, ale zato praktickejsich predmetov. Neodporucam ho niek…" at bounding box center [908, 362] width 1241 height 65
click at [1335, 373] on div "Celkovo jeden z tazsich, ale zato praktickejsich predmetov. Neodporucam ho niek…" at bounding box center [908, 362] width 1241 height 65
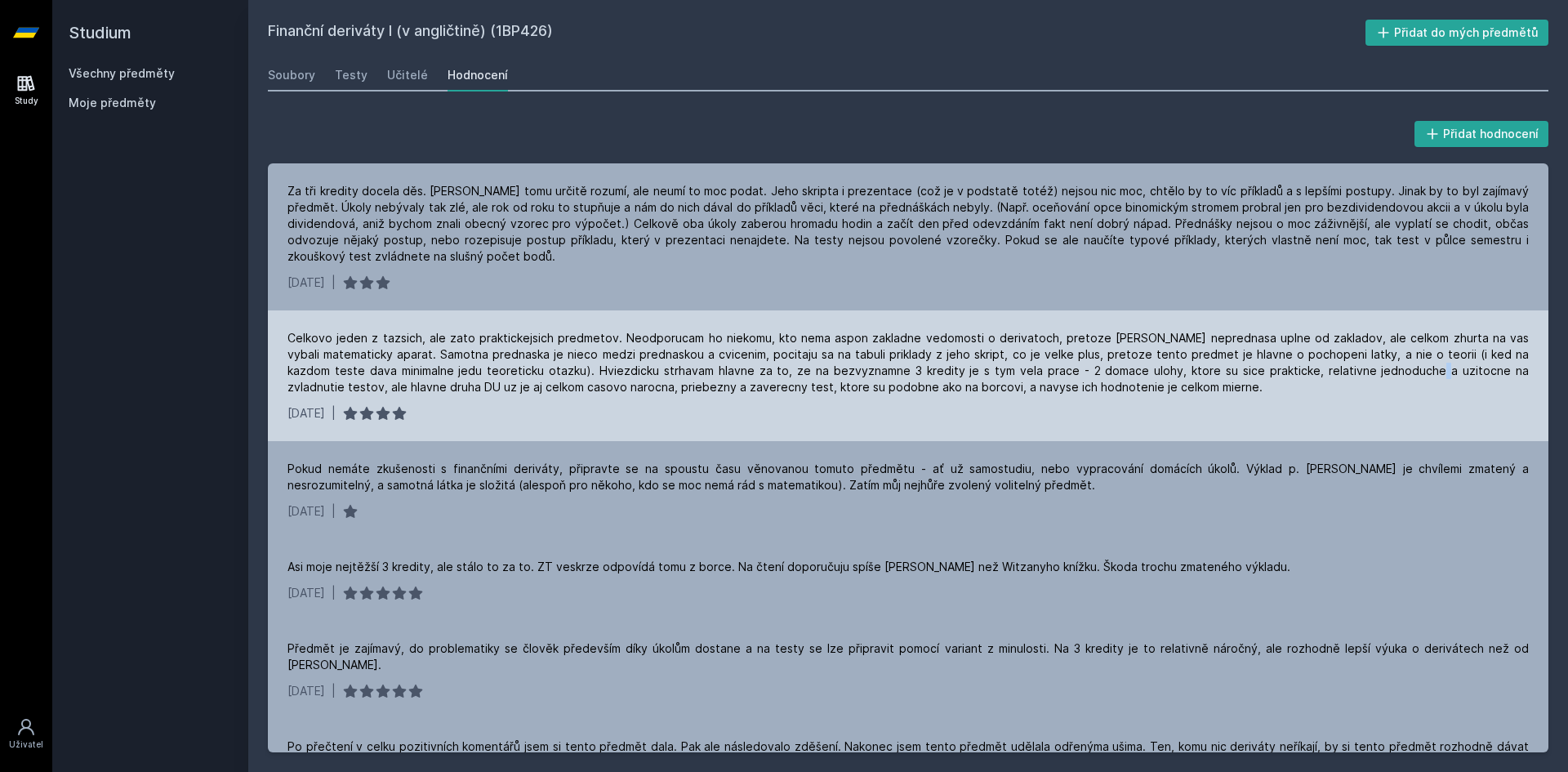
click at [1335, 373] on div "Celkovo jeden z tazsich, ale zato praktickejsich predmetov. Neodporucam ho niek…" at bounding box center [908, 362] width 1241 height 65
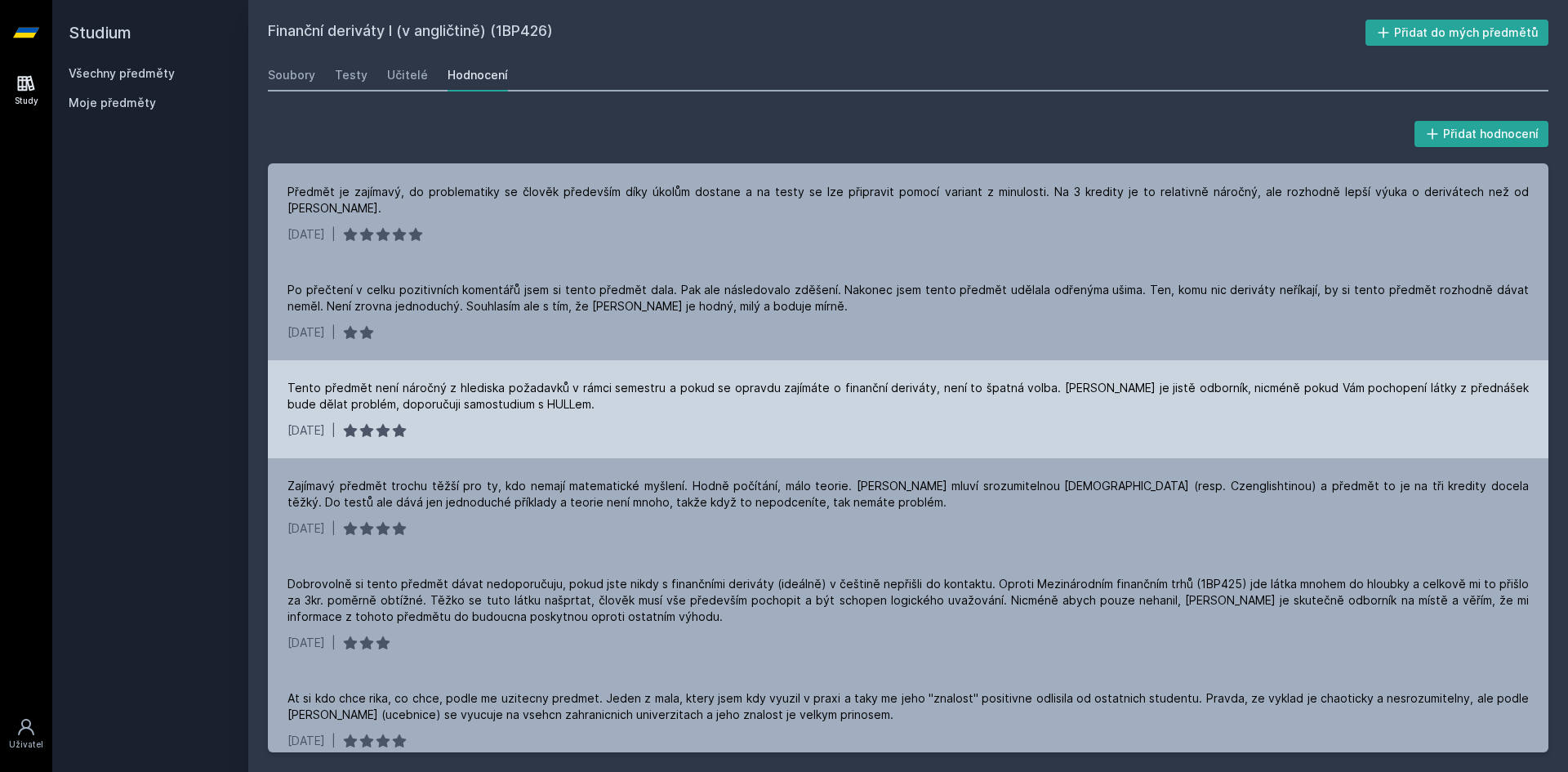
scroll to position [490, 0]
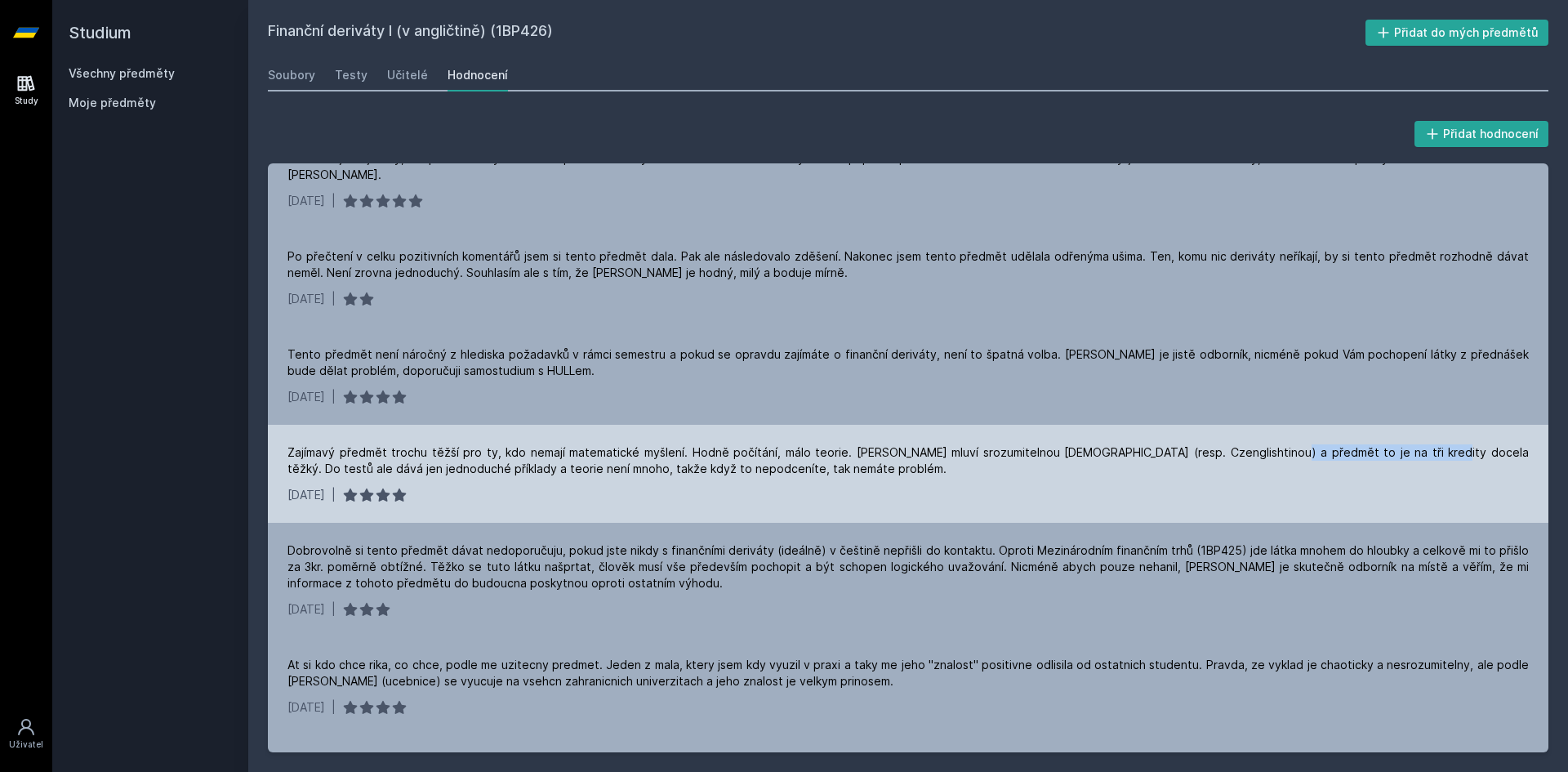
drag, startPoint x: 1253, startPoint y: 441, endPoint x: 1382, endPoint y: 441, distance: 129.0
click at [1382, 444] on div "Zajímavý předmět trochu těžší pro ty, kdo nemají matematické myšlení. Hodně poč…" at bounding box center [908, 460] width 1241 height 33
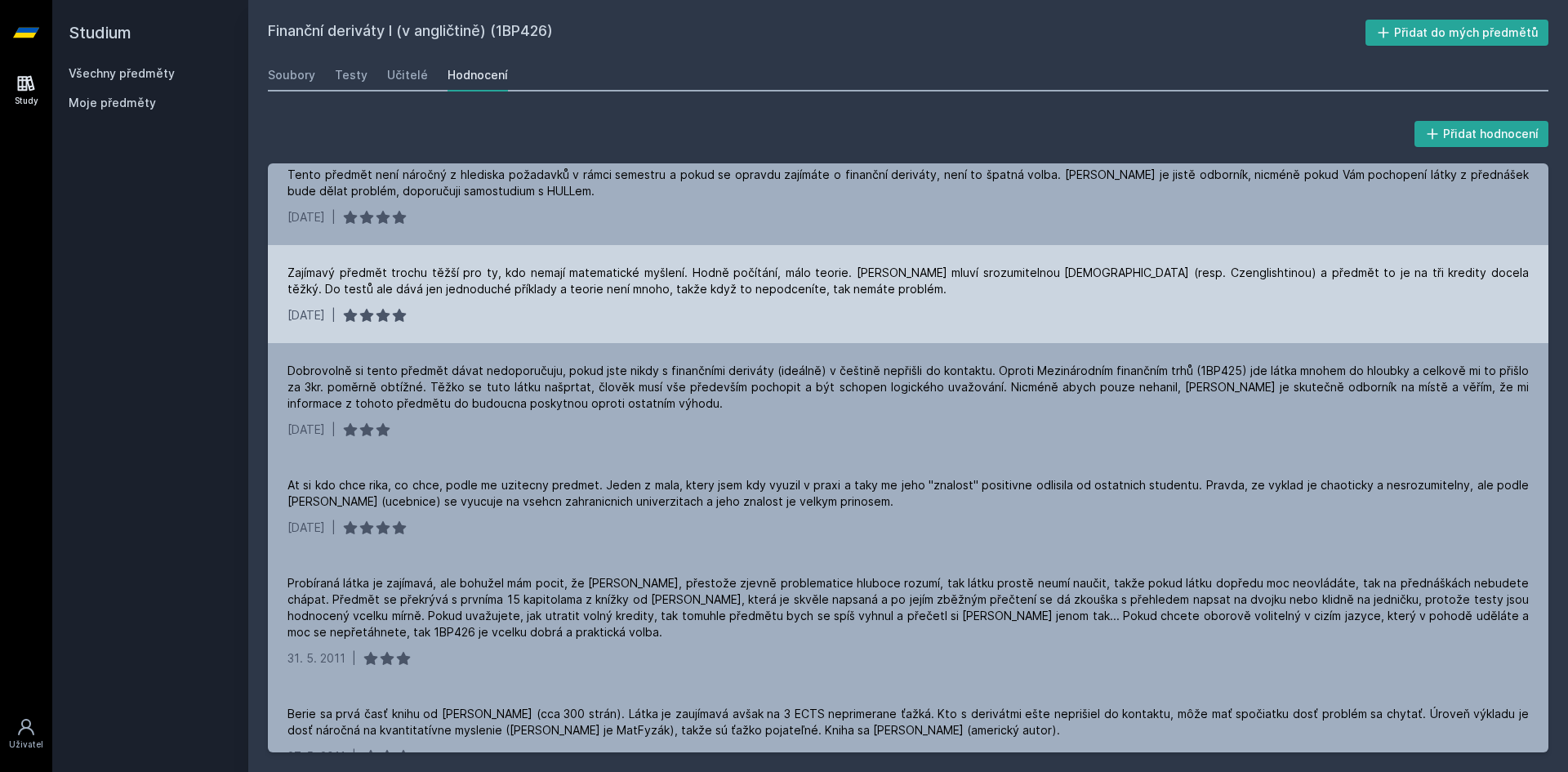
scroll to position [735, 0]
